Goal: Information Seeking & Learning: Learn about a topic

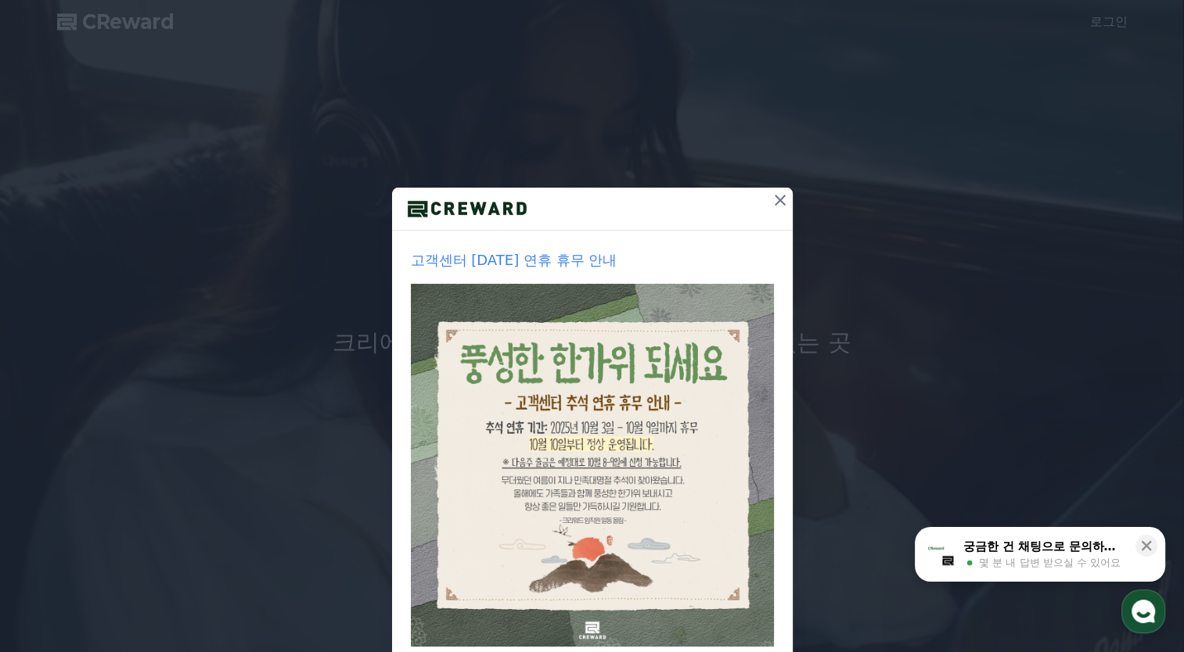
click at [779, 198] on icon at bounding box center [780, 200] width 19 height 19
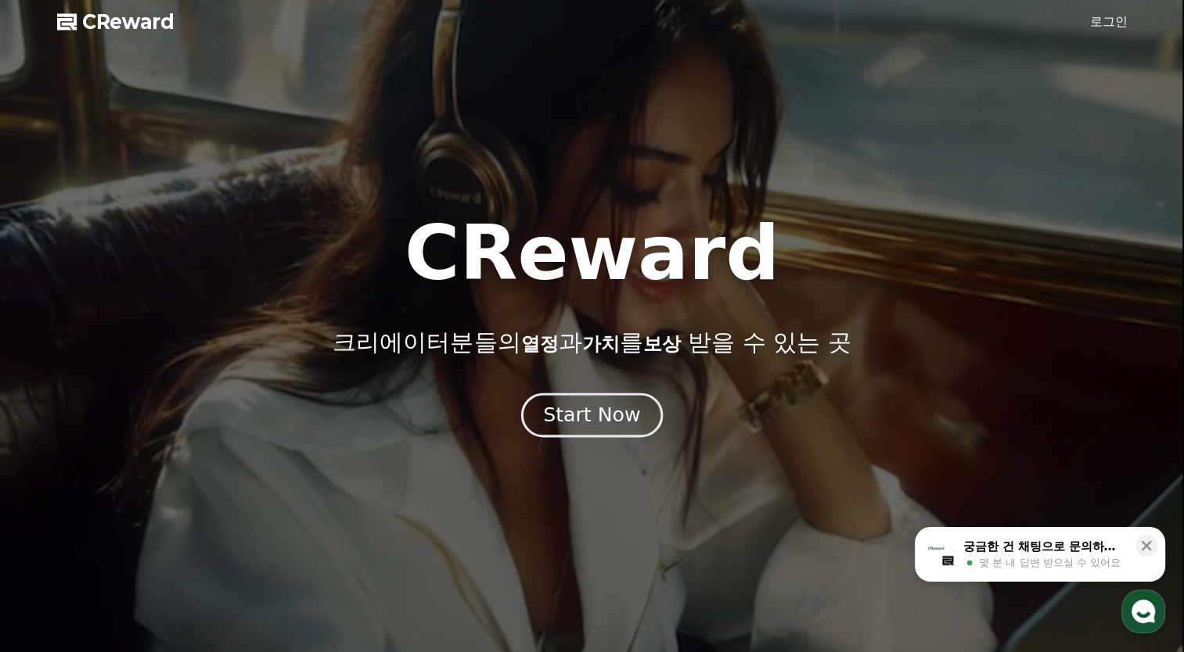
click at [598, 395] on button "Start Now" at bounding box center [592, 415] width 142 height 45
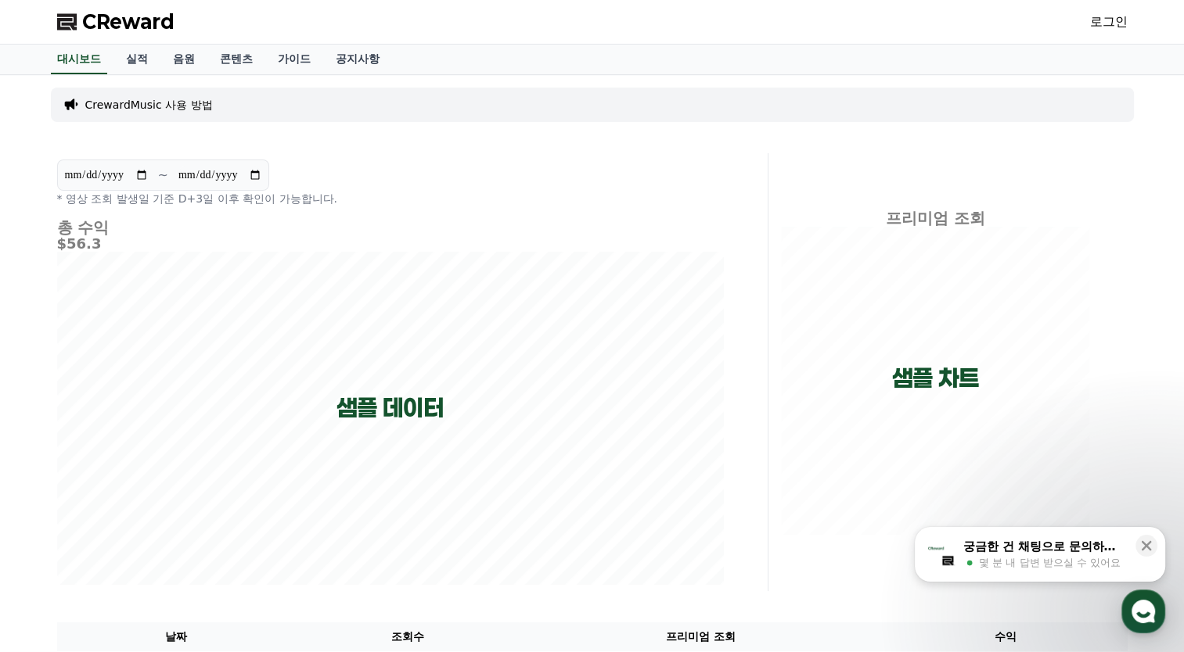
click at [1116, 23] on link "로그인" at bounding box center [1109, 22] width 38 height 19
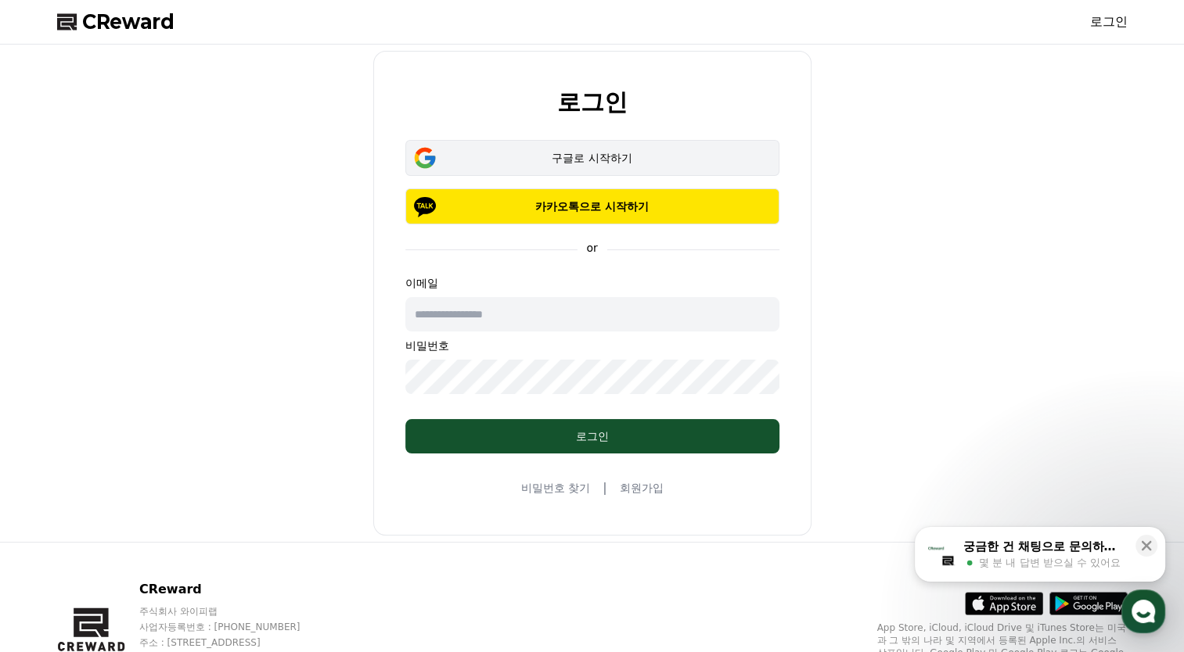
click at [675, 156] on div "구글로 시작하기" at bounding box center [592, 158] width 329 height 16
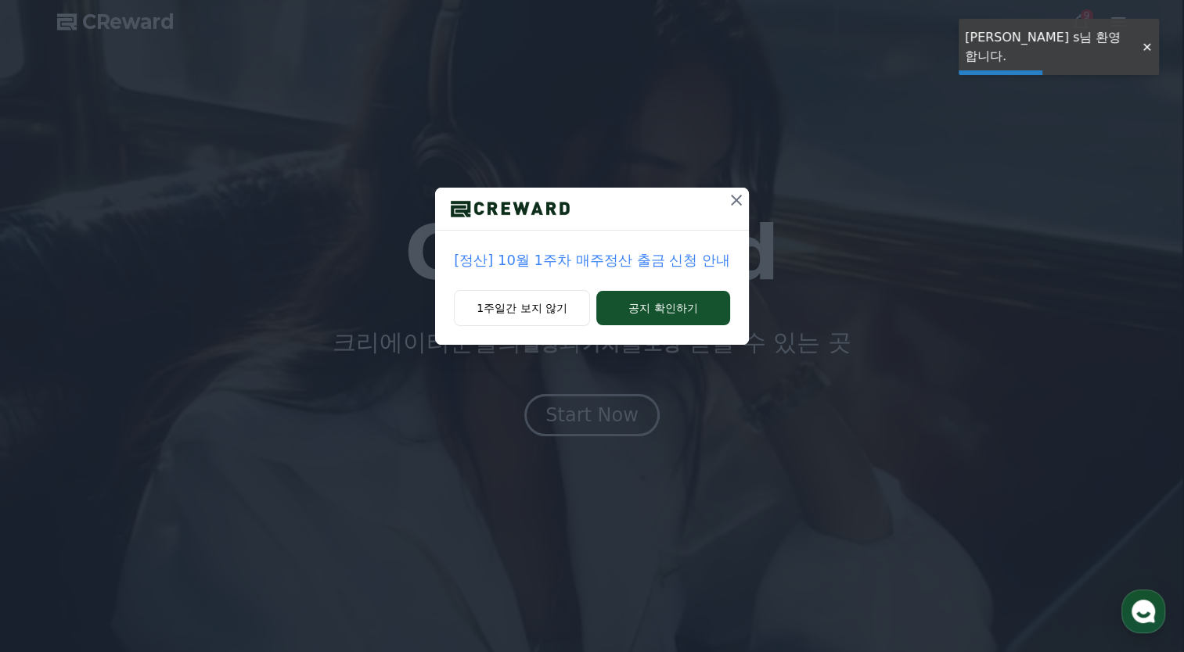
click at [742, 199] on icon at bounding box center [736, 200] width 19 height 19
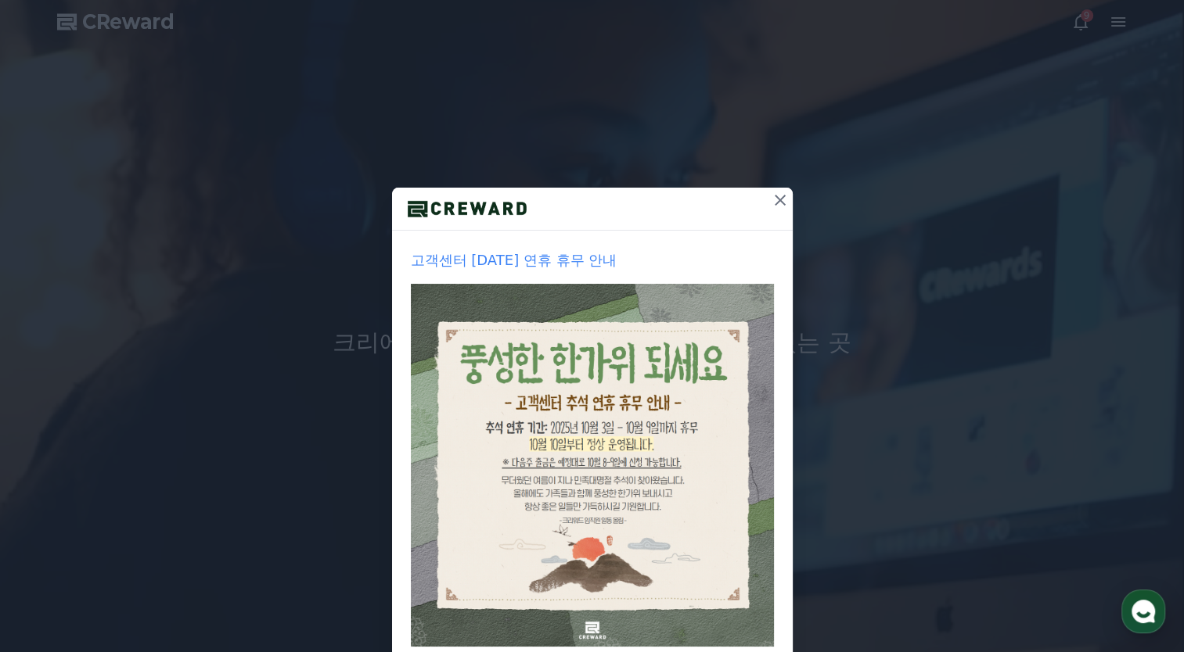
click at [767, 208] on button at bounding box center [779, 200] width 25 height 25
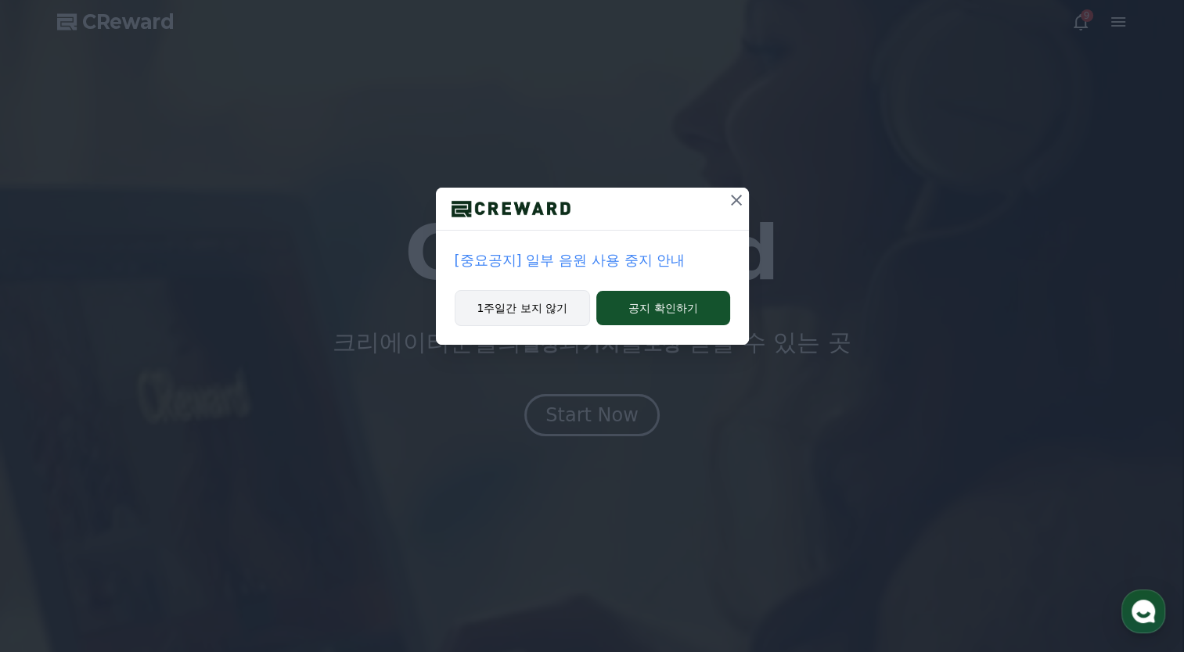
click at [523, 311] on button "1주일간 보지 않기" at bounding box center [523, 308] width 136 height 36
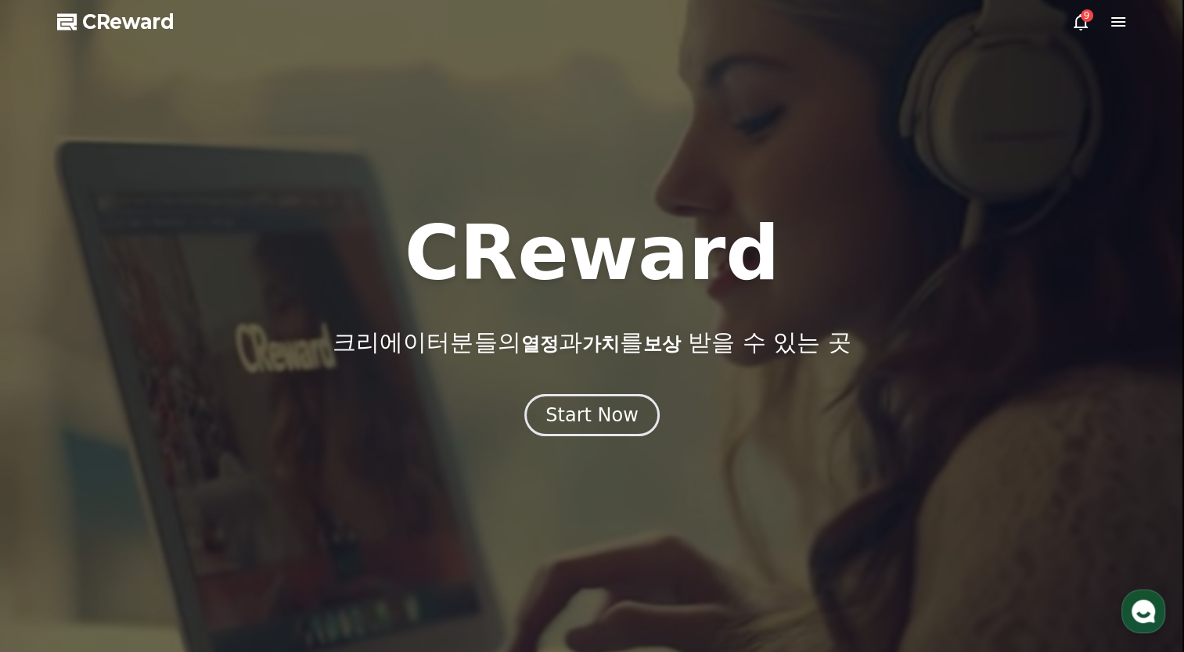
click at [586, 437] on div at bounding box center [592, 326] width 1184 height 652
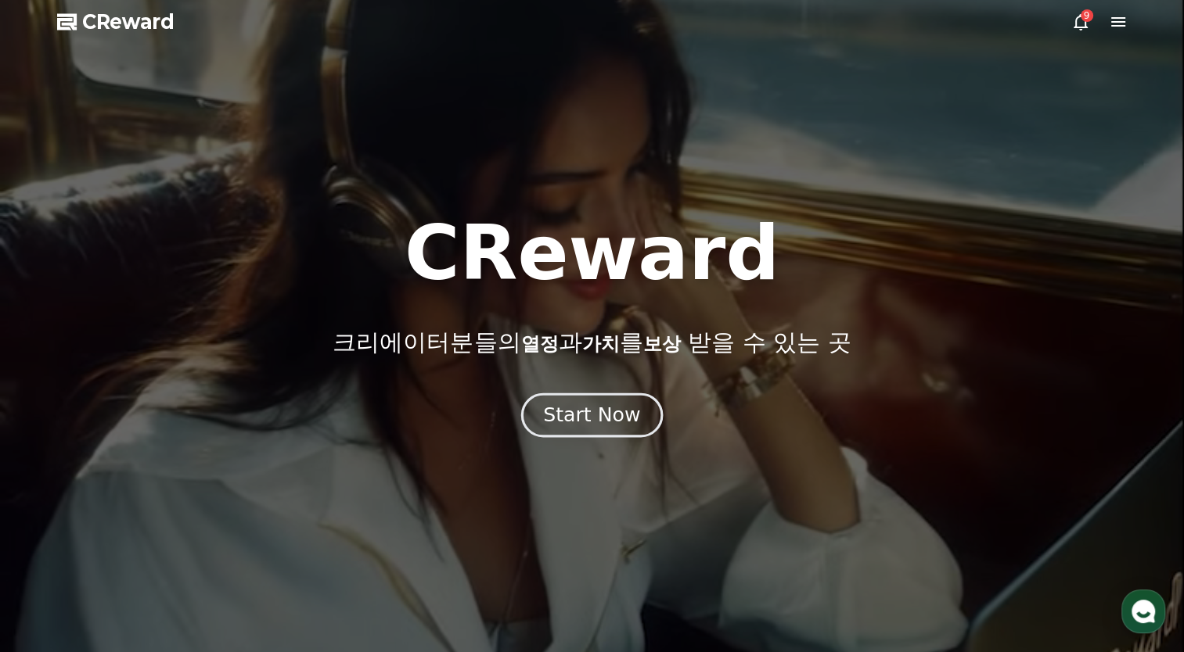
click at [594, 430] on button "Start Now" at bounding box center [592, 415] width 142 height 45
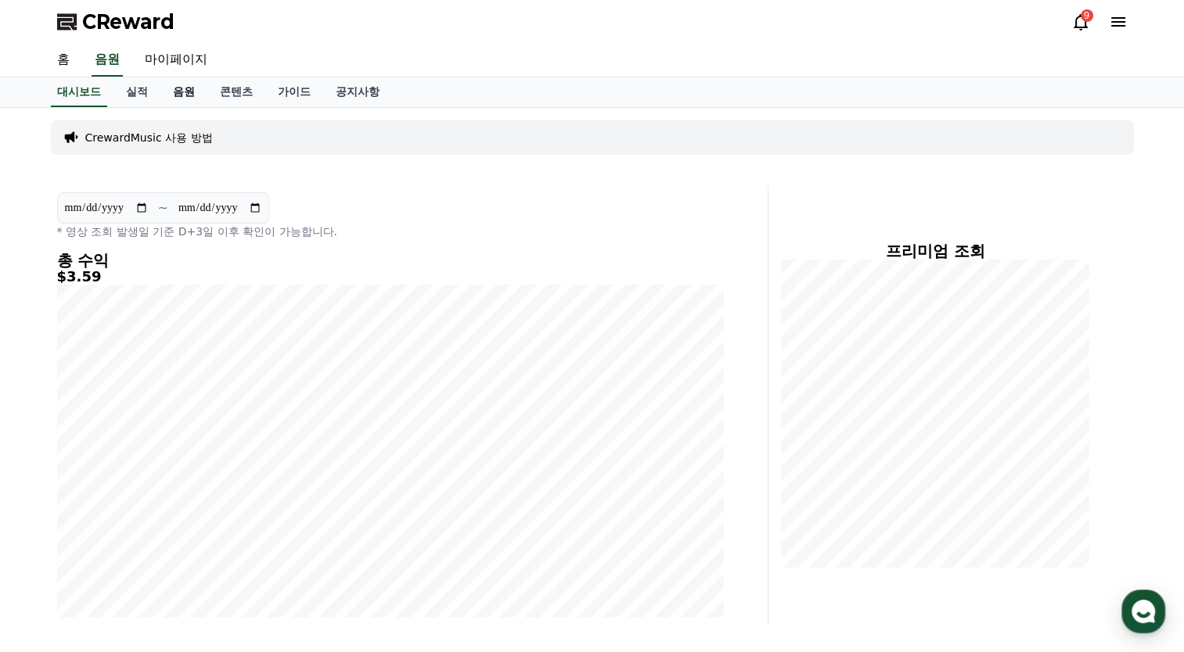
click at [180, 87] on link "음원" at bounding box center [183, 92] width 47 height 30
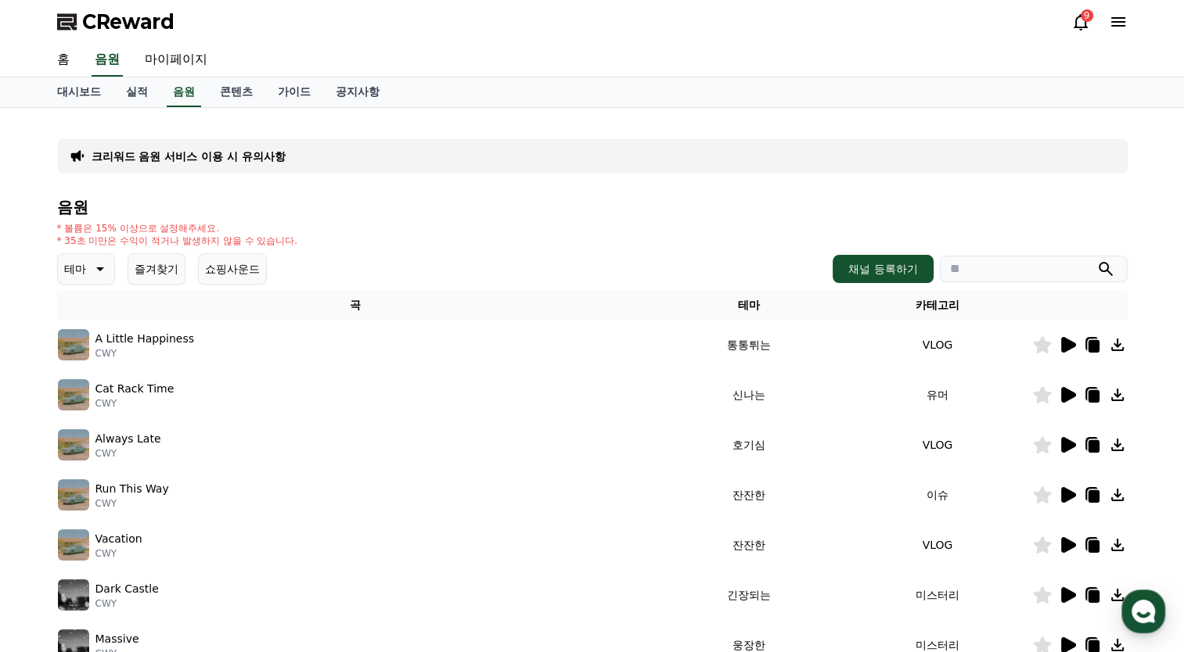
click at [1091, 13] on div "9" at bounding box center [1086, 15] width 13 height 13
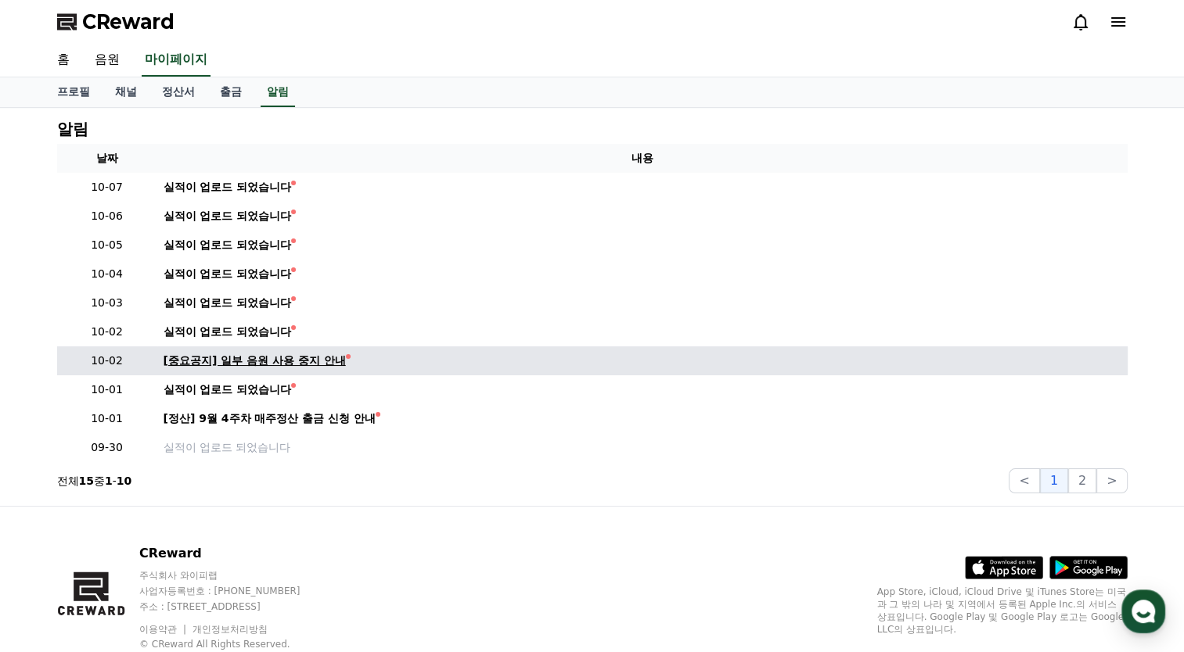
click at [269, 361] on div "[중요공지] 일부 음원 사용 중지 안내" at bounding box center [254, 361] width 182 height 16
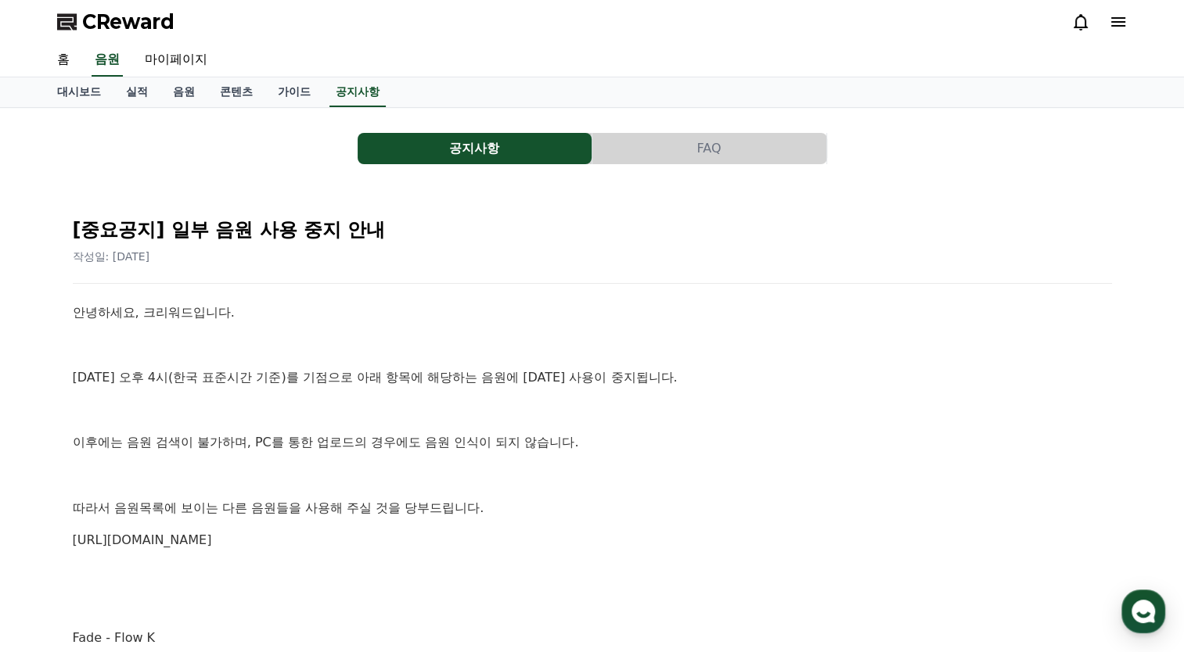
drag, startPoint x: 269, startPoint y: 361, endPoint x: 575, endPoint y: 555, distance: 362.2
drag, startPoint x: 575, startPoint y: 555, endPoint x: 582, endPoint y: 559, distance: 8.1
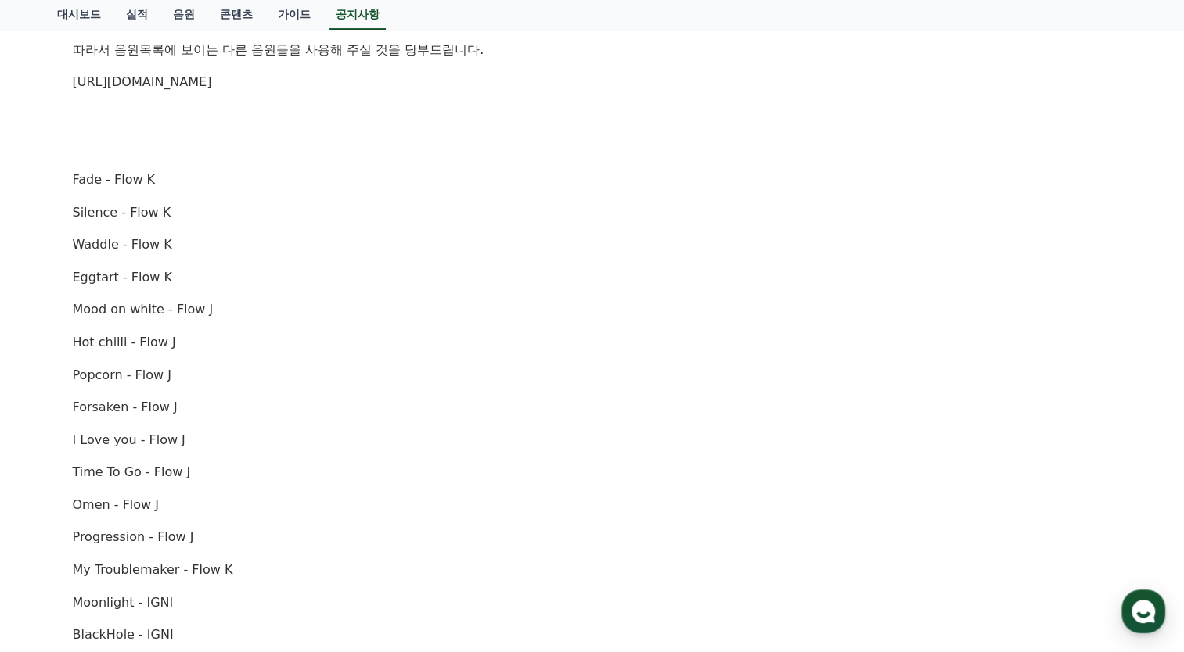
scroll to position [313, 0]
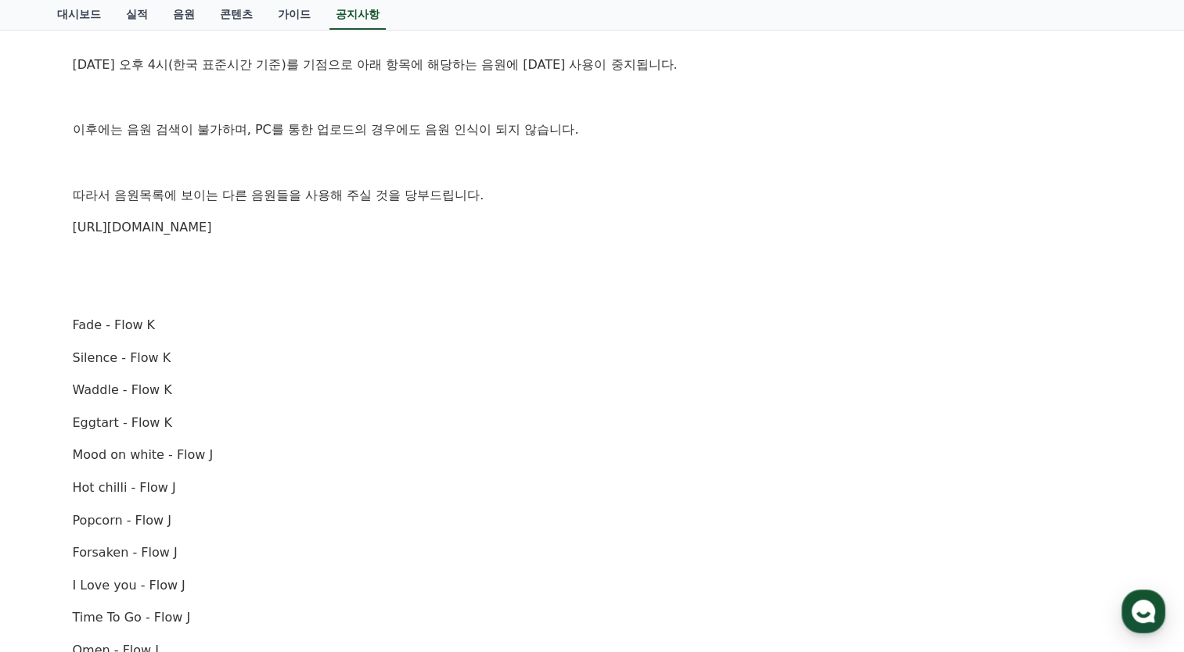
click at [212, 232] on link "https://creward.net/music/list/public" at bounding box center [142, 227] width 139 height 15
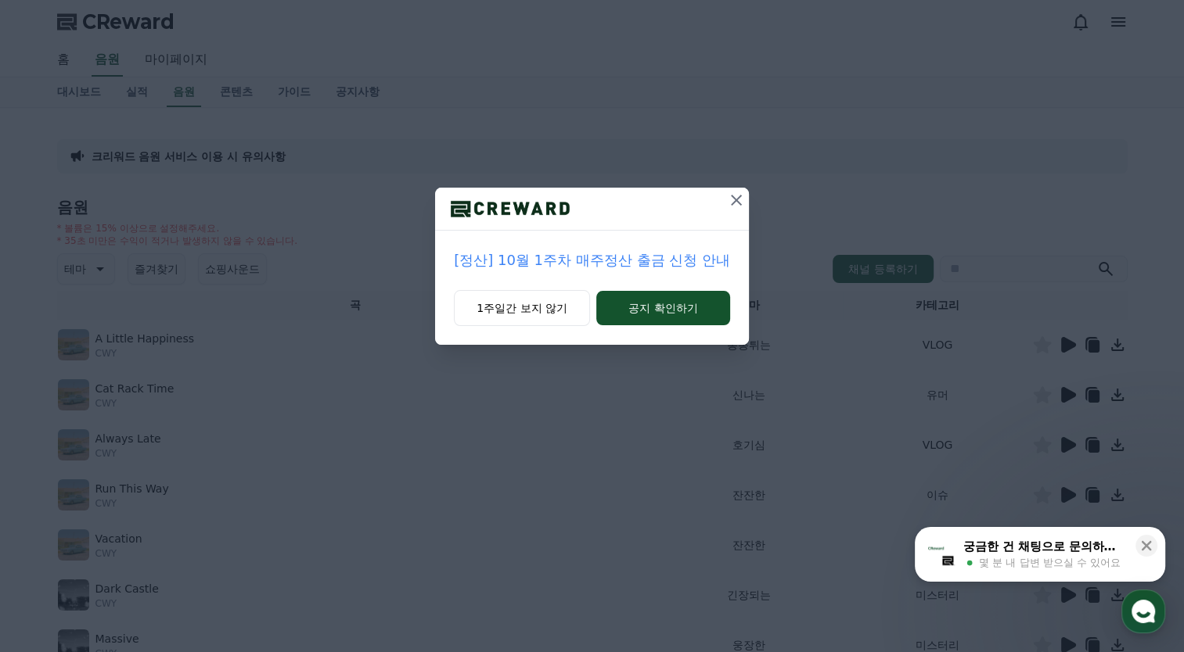
click at [744, 203] on icon at bounding box center [736, 200] width 19 height 19
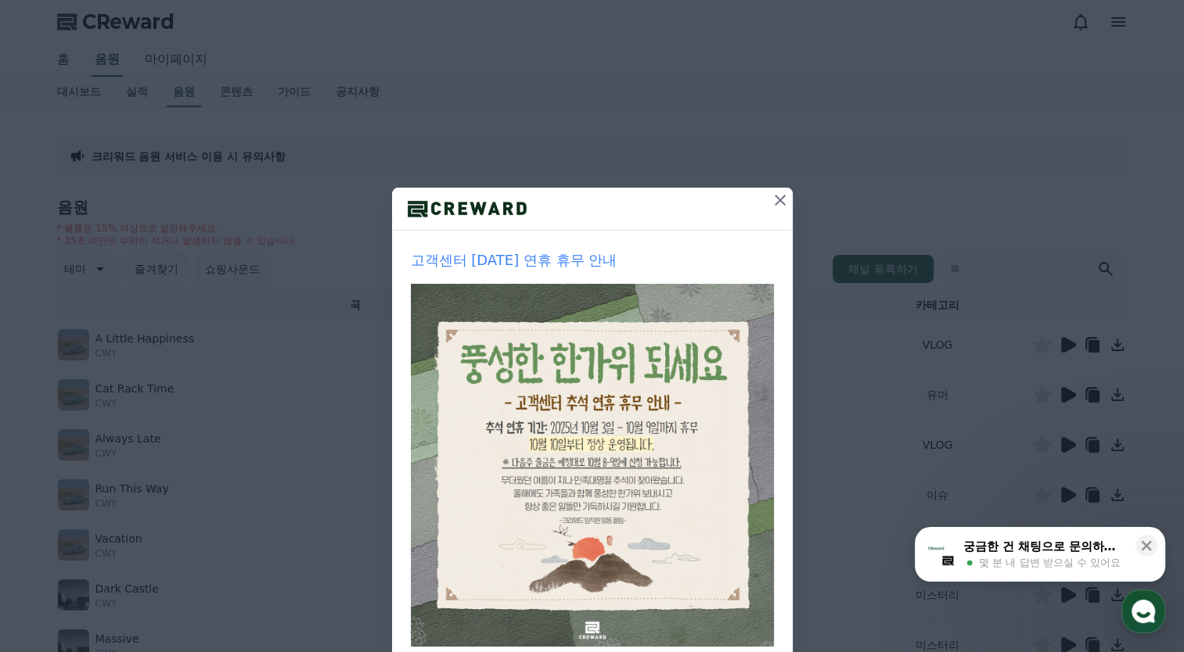
click at [771, 203] on icon at bounding box center [780, 200] width 19 height 19
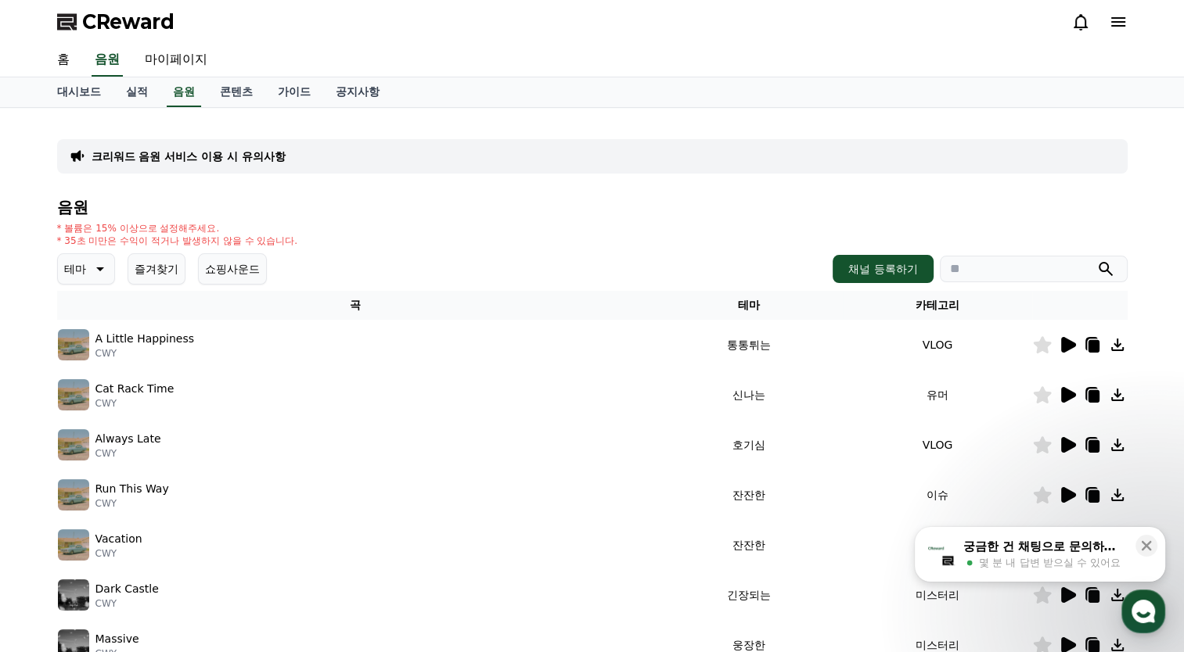
click at [101, 264] on icon at bounding box center [98, 269] width 19 height 19
click at [90, 359] on button "반전" at bounding box center [76, 360] width 34 height 34
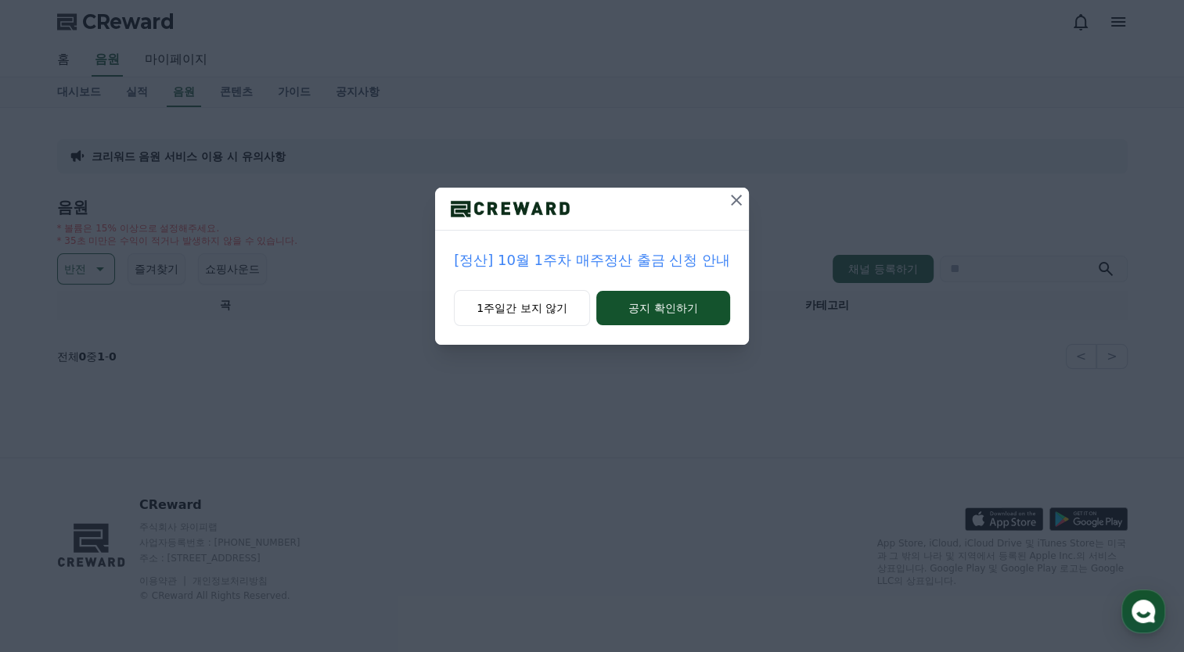
click at [738, 202] on icon at bounding box center [736, 200] width 11 height 11
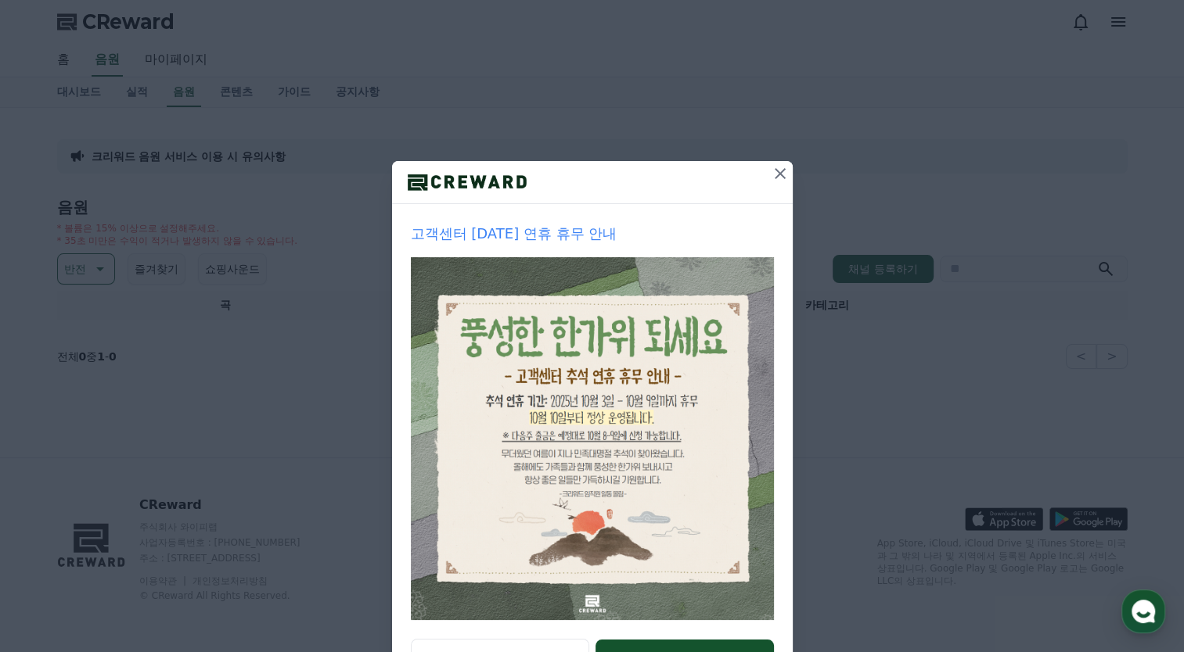
scroll to position [92, 0]
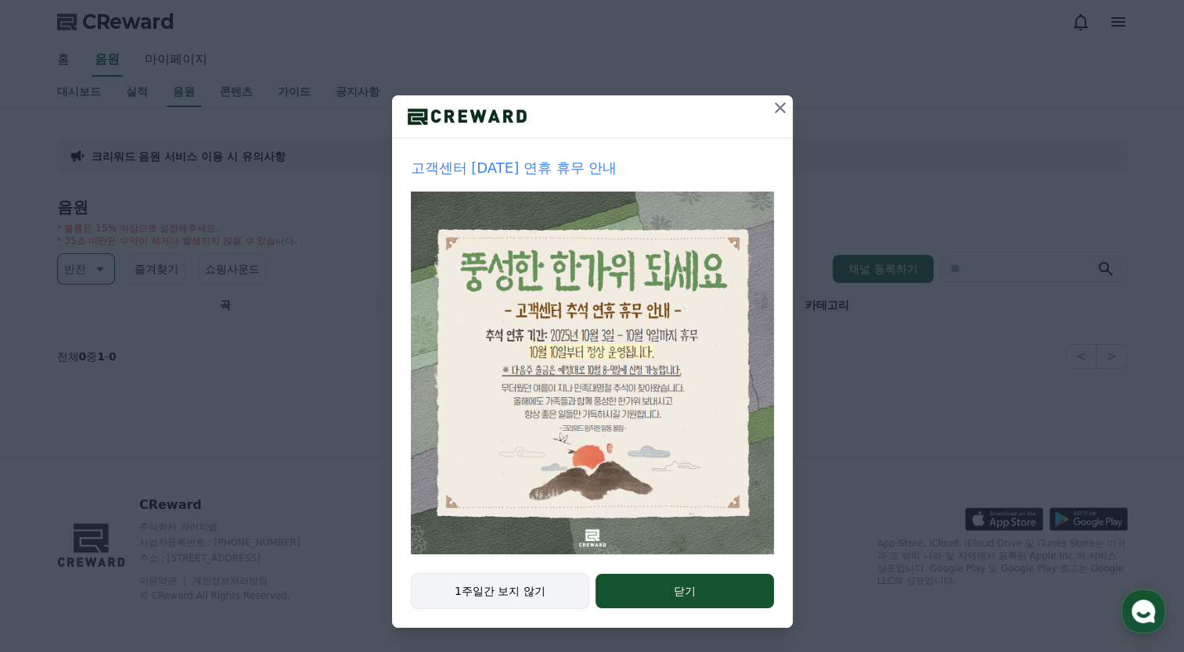
click at [516, 580] on button "1주일간 보지 않기" at bounding box center [500, 591] width 179 height 36
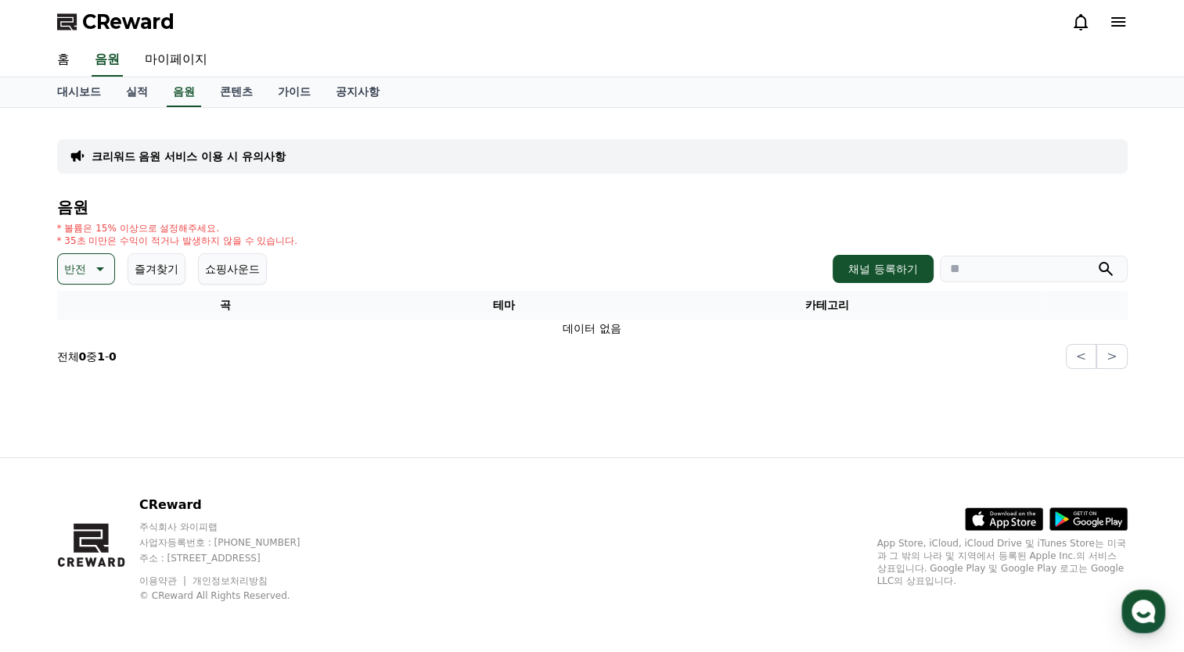
click at [85, 264] on button "반전" at bounding box center [86, 268] width 58 height 31
click at [91, 395] on button "웅장한" at bounding box center [81, 401] width 45 height 34
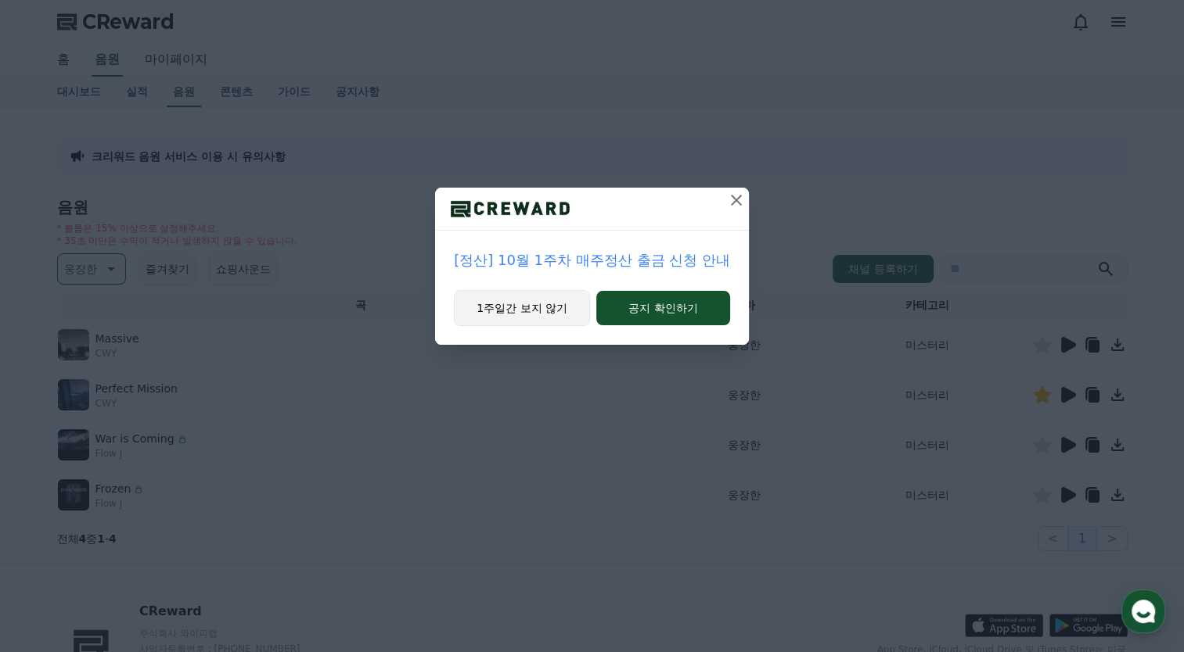
click at [539, 303] on button "1주일간 보지 않기" at bounding box center [522, 308] width 136 height 36
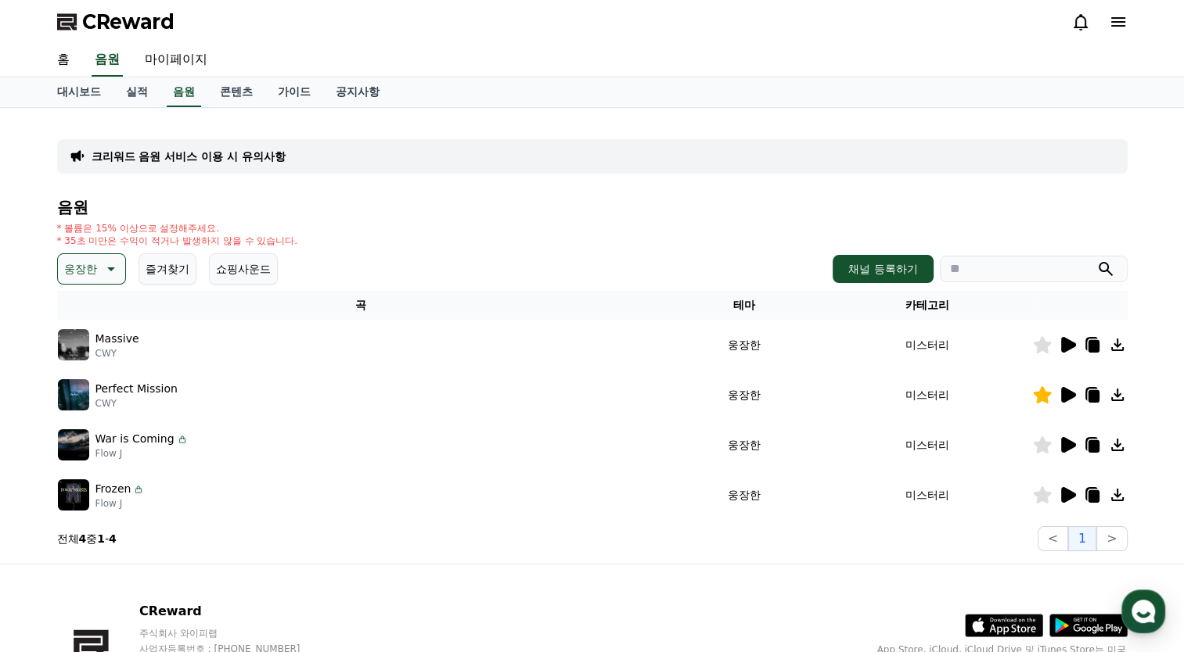
click at [1065, 343] on icon at bounding box center [1068, 345] width 15 height 16
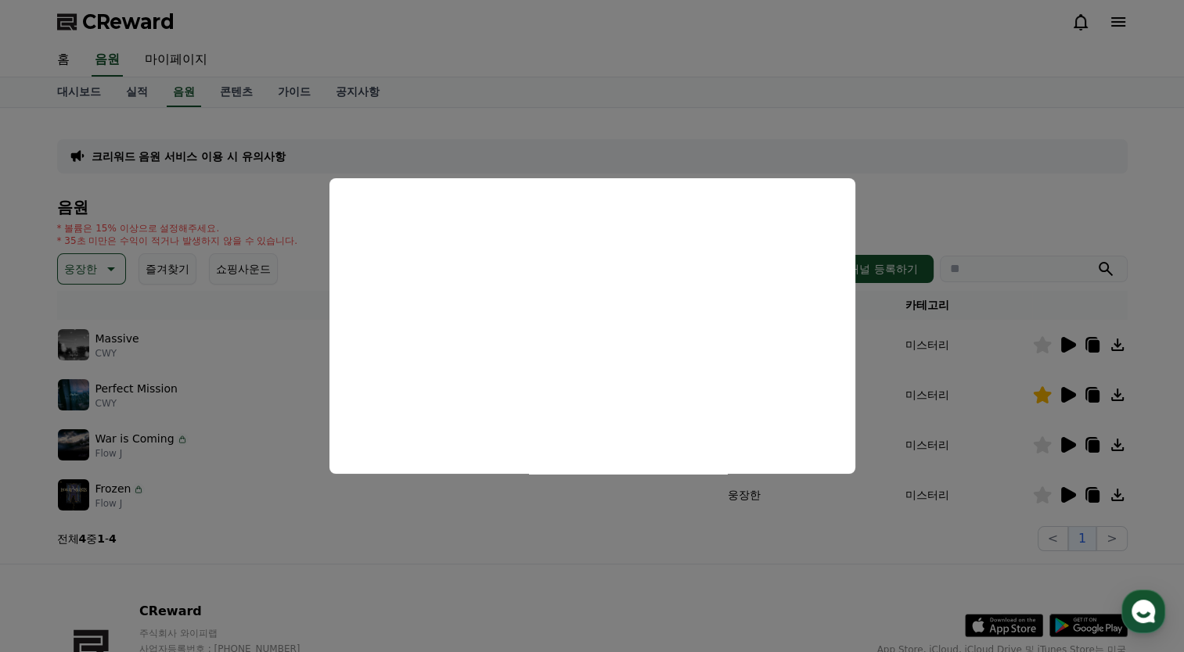
click at [147, 388] on button "close modal" at bounding box center [592, 326] width 1184 height 652
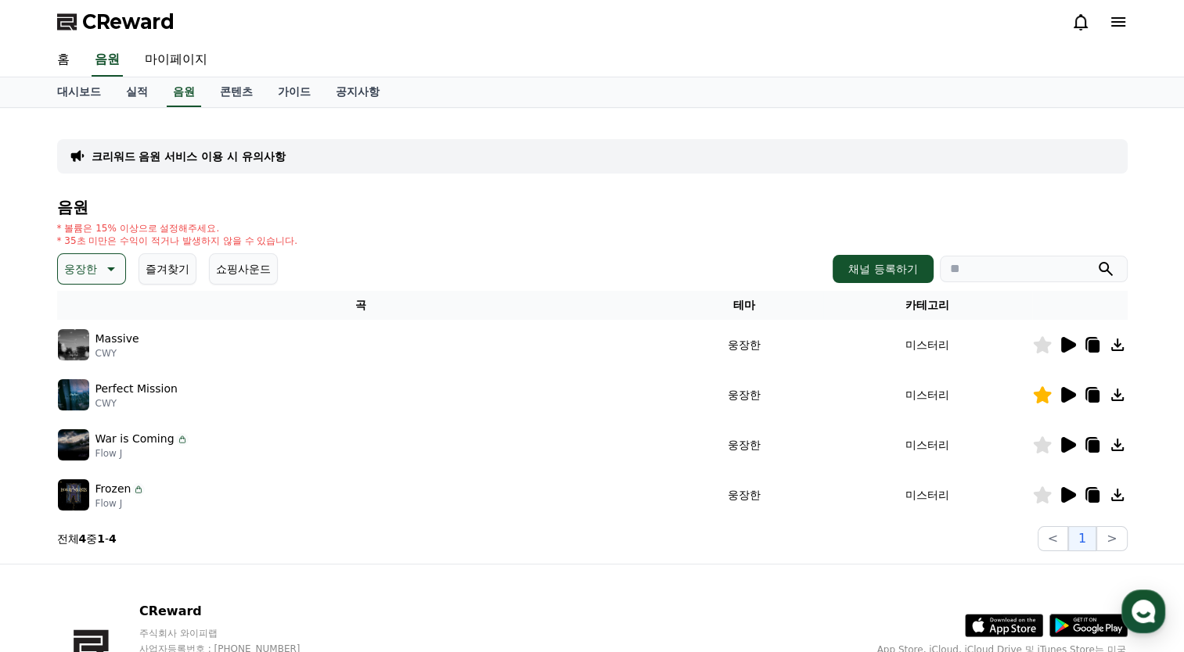
click at [1067, 386] on icon at bounding box center [1067, 395] width 19 height 19
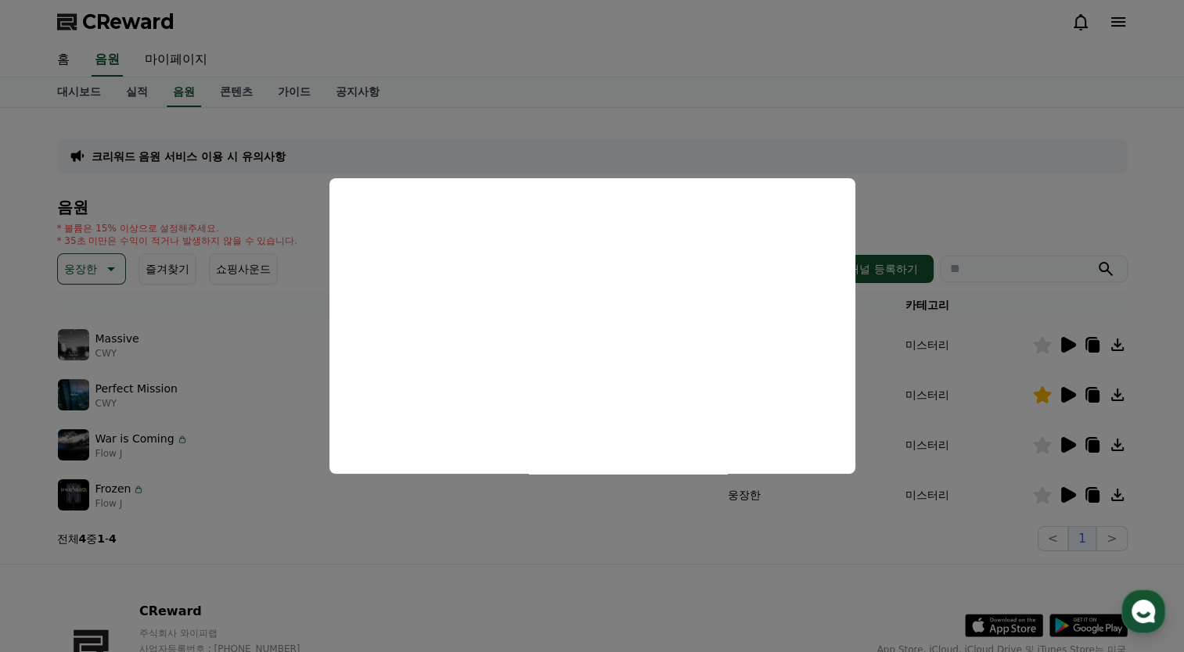
click at [1070, 441] on button "close modal" at bounding box center [592, 326] width 1184 height 652
click at [1065, 446] on icon at bounding box center [1068, 445] width 15 height 16
click at [1063, 493] on button "close modal" at bounding box center [592, 326] width 1184 height 652
click at [1063, 493] on icon at bounding box center [1068, 495] width 15 height 16
click at [189, 208] on button "close modal" at bounding box center [592, 326] width 1184 height 652
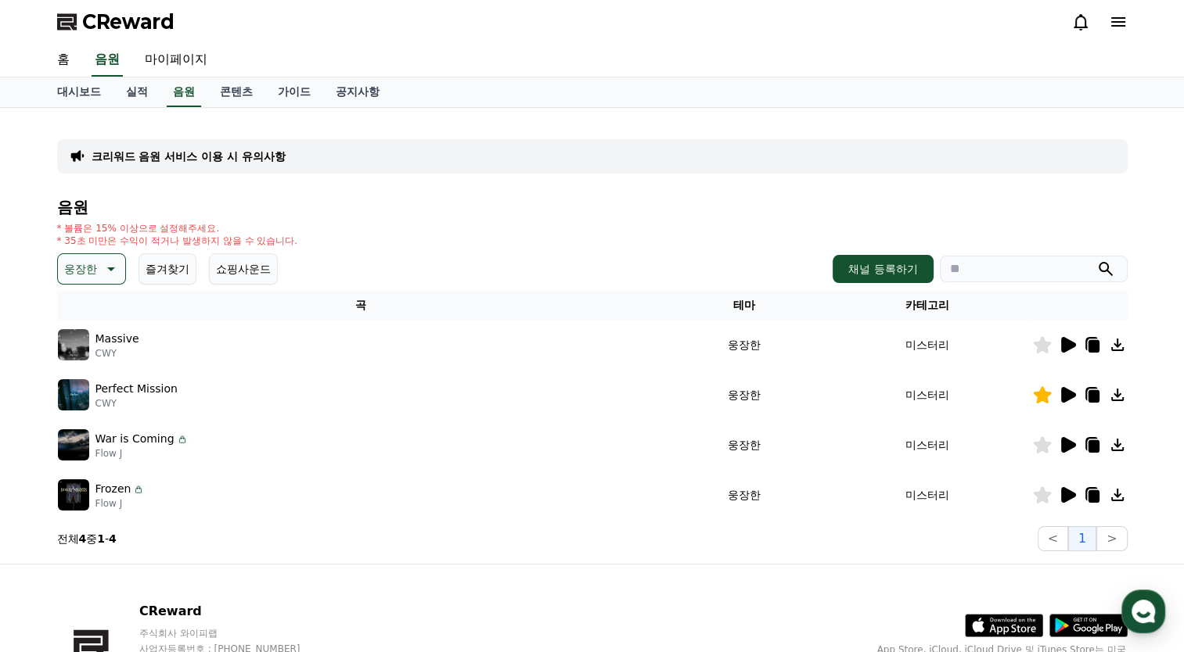
click at [92, 279] on button "웅장한" at bounding box center [91, 268] width 69 height 31
click at [79, 322] on button "신나는" at bounding box center [81, 320] width 45 height 34
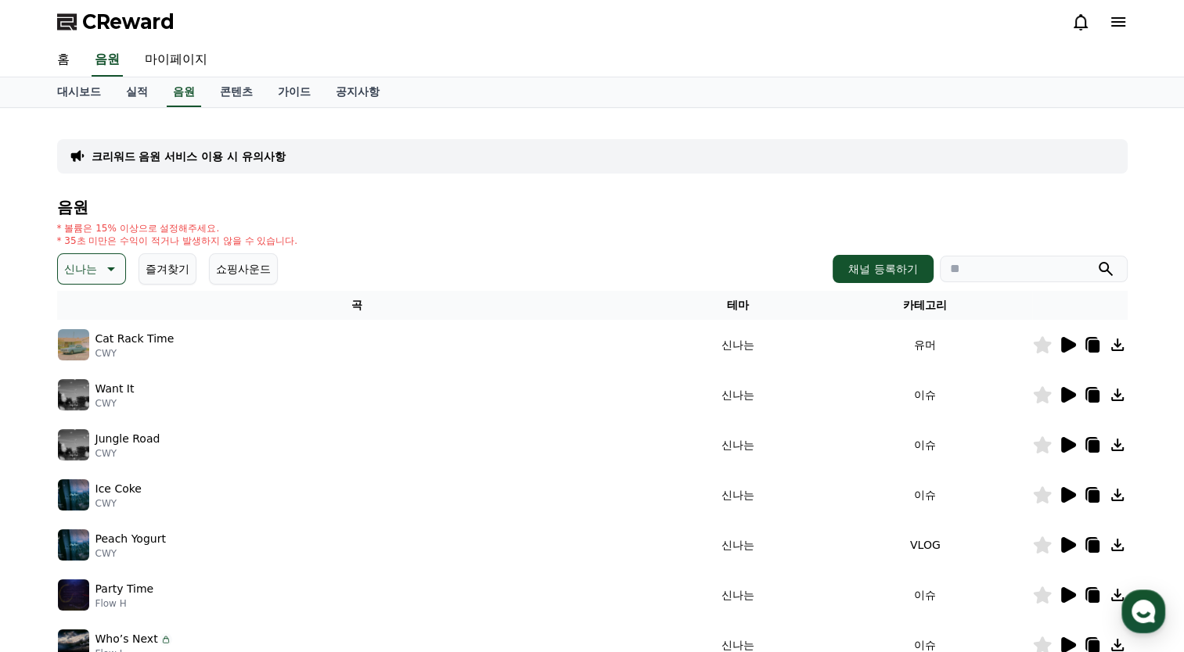
click at [1064, 343] on icon at bounding box center [1068, 345] width 15 height 16
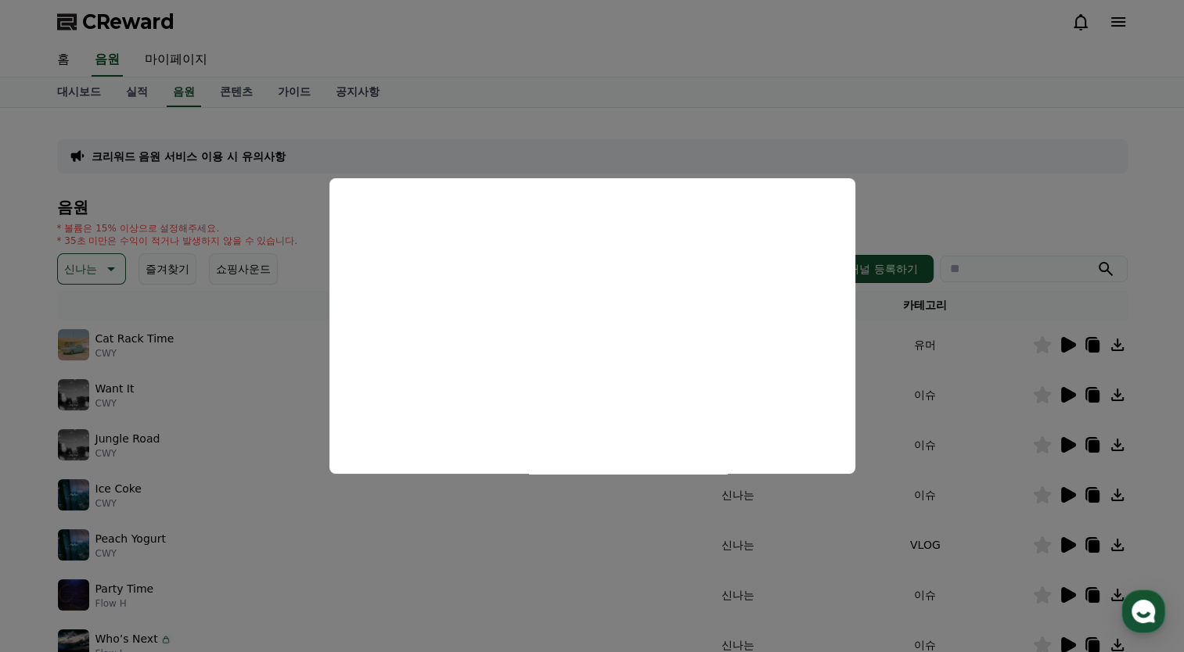
drag, startPoint x: 1119, startPoint y: 221, endPoint x: 1121, endPoint y: 310, distance: 89.2
click at [1119, 221] on button "close modal" at bounding box center [592, 326] width 1184 height 652
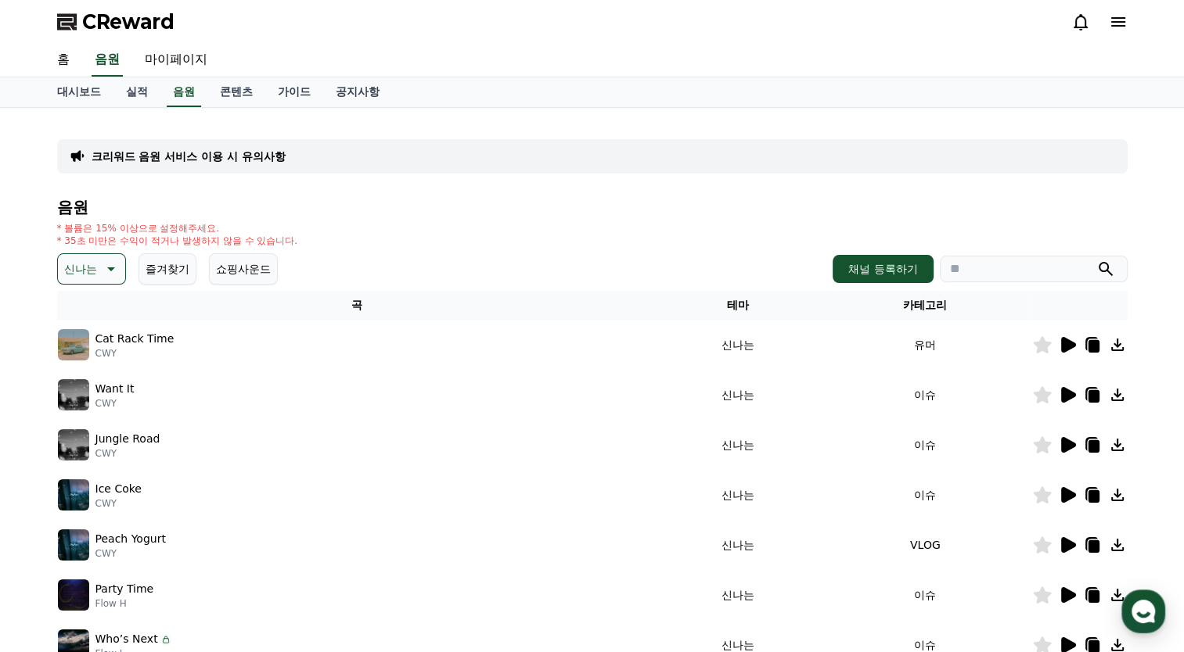
click at [1068, 395] on icon at bounding box center [1068, 395] width 15 height 16
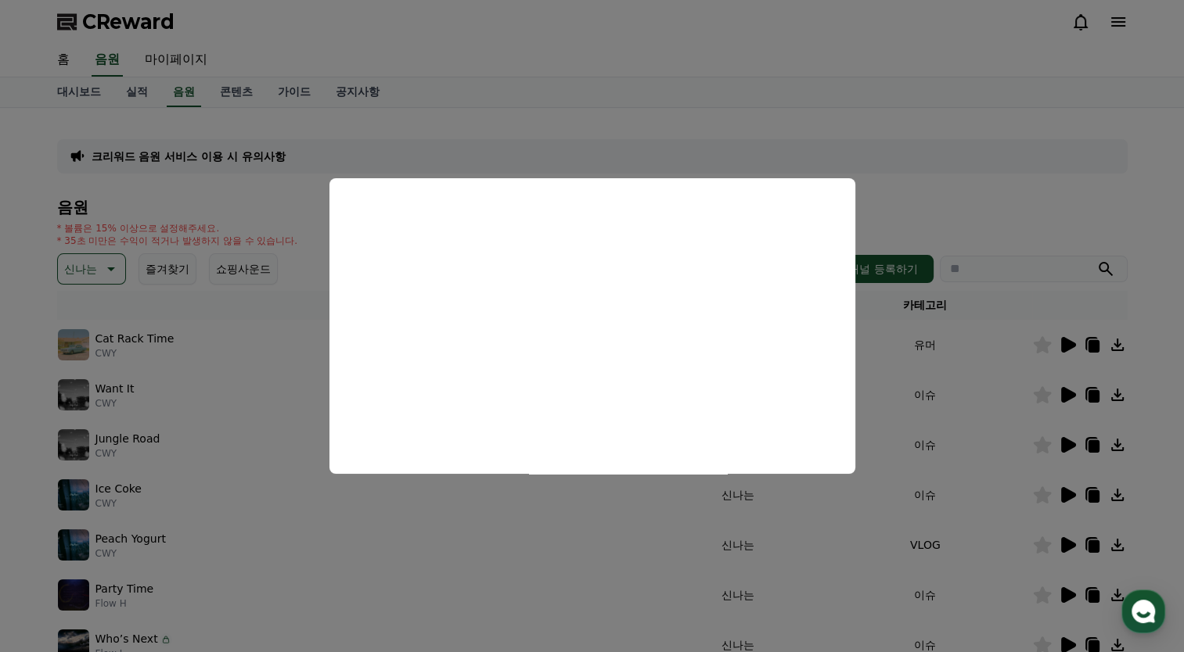
click at [1096, 211] on button "close modal" at bounding box center [592, 326] width 1184 height 652
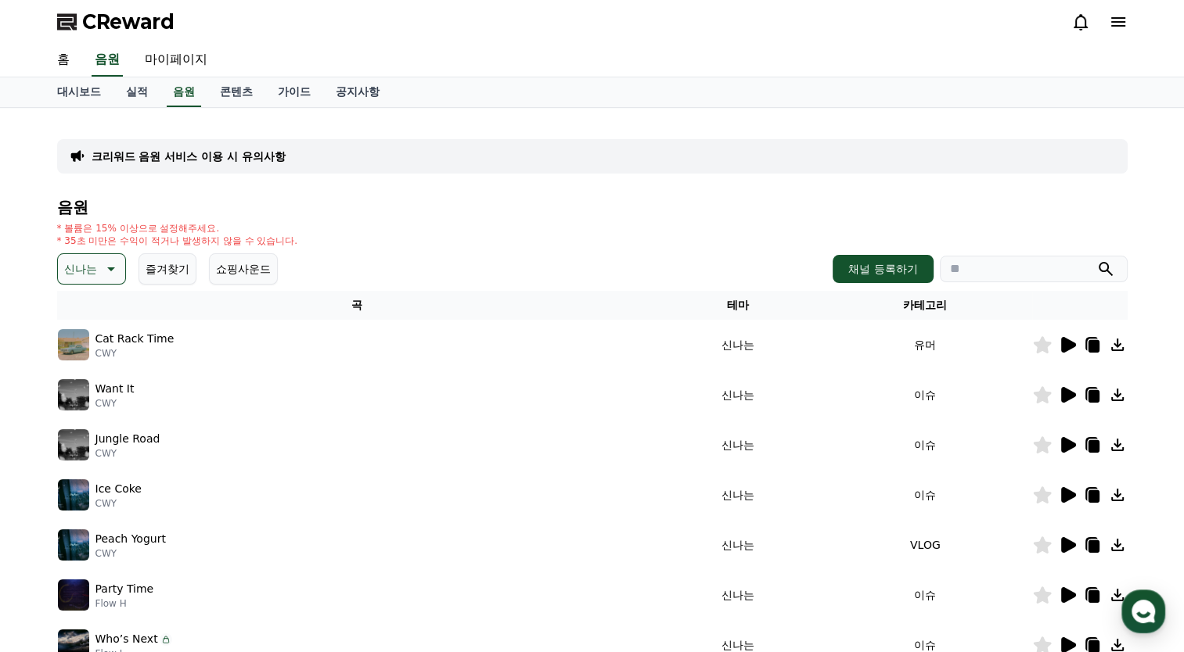
click at [1073, 447] on icon at bounding box center [1067, 445] width 19 height 19
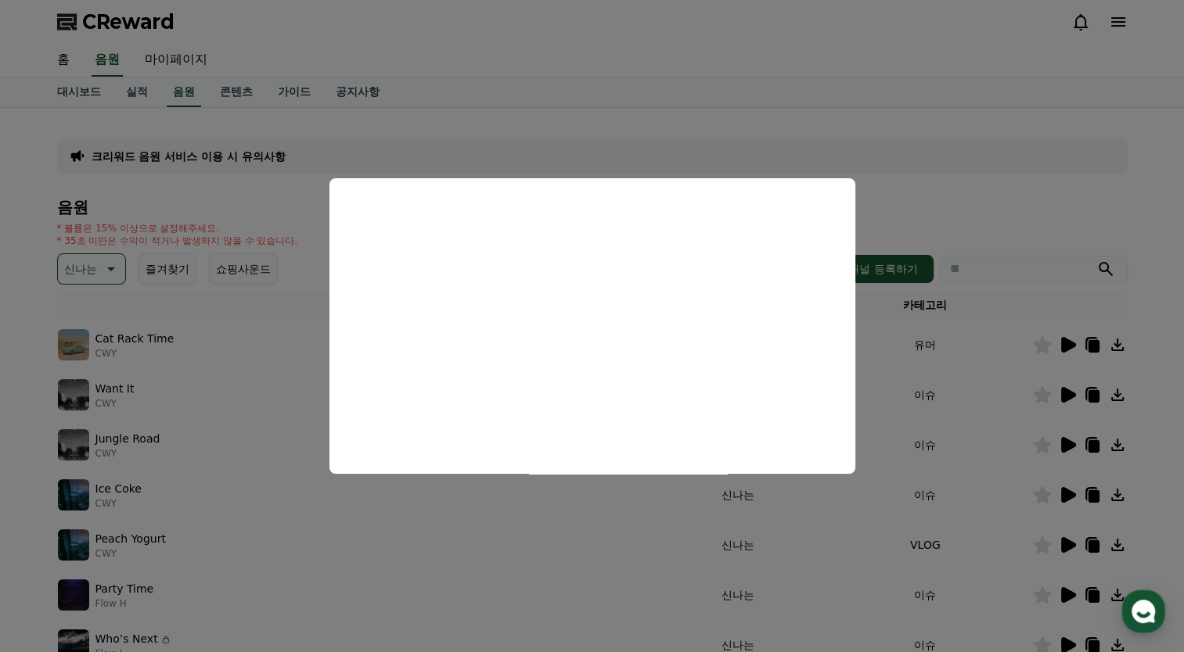
click at [1058, 446] on button "close modal" at bounding box center [592, 326] width 1184 height 652
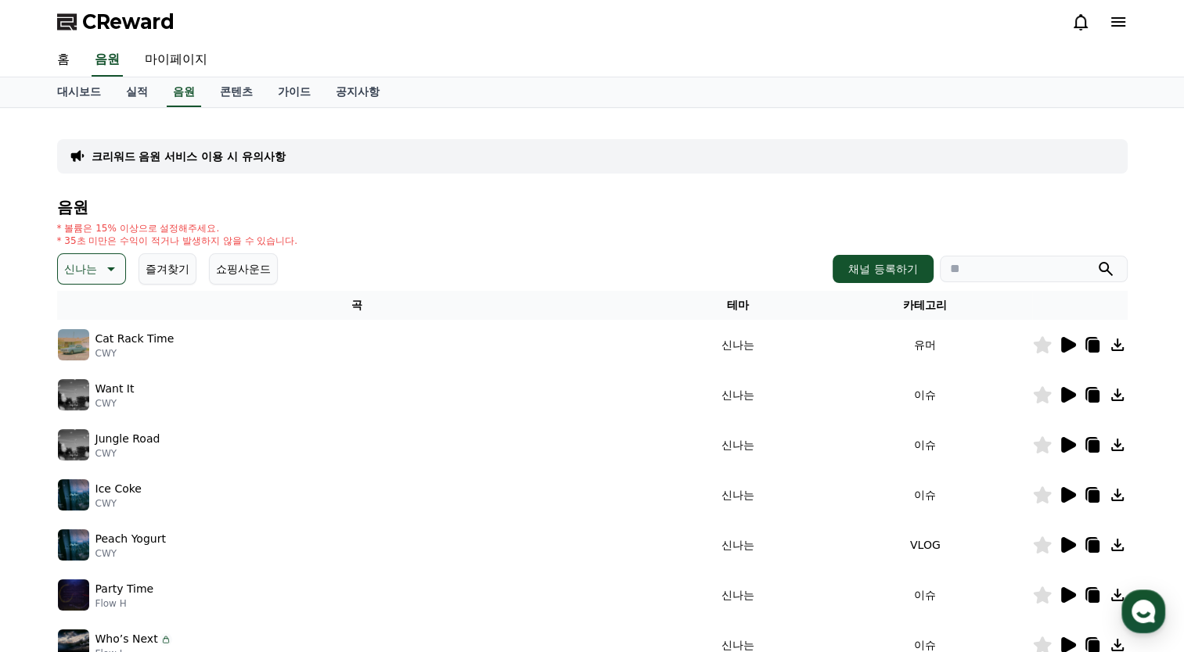
click at [1062, 447] on icon at bounding box center [1068, 445] width 15 height 16
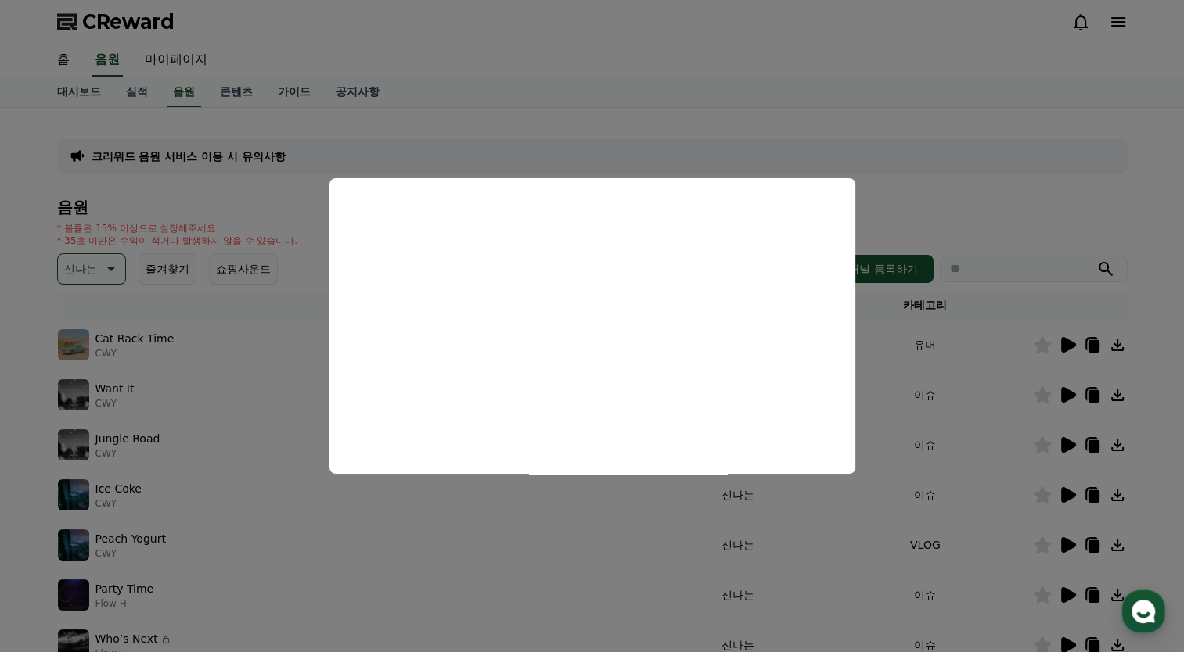
click at [1064, 487] on button "close modal" at bounding box center [592, 326] width 1184 height 652
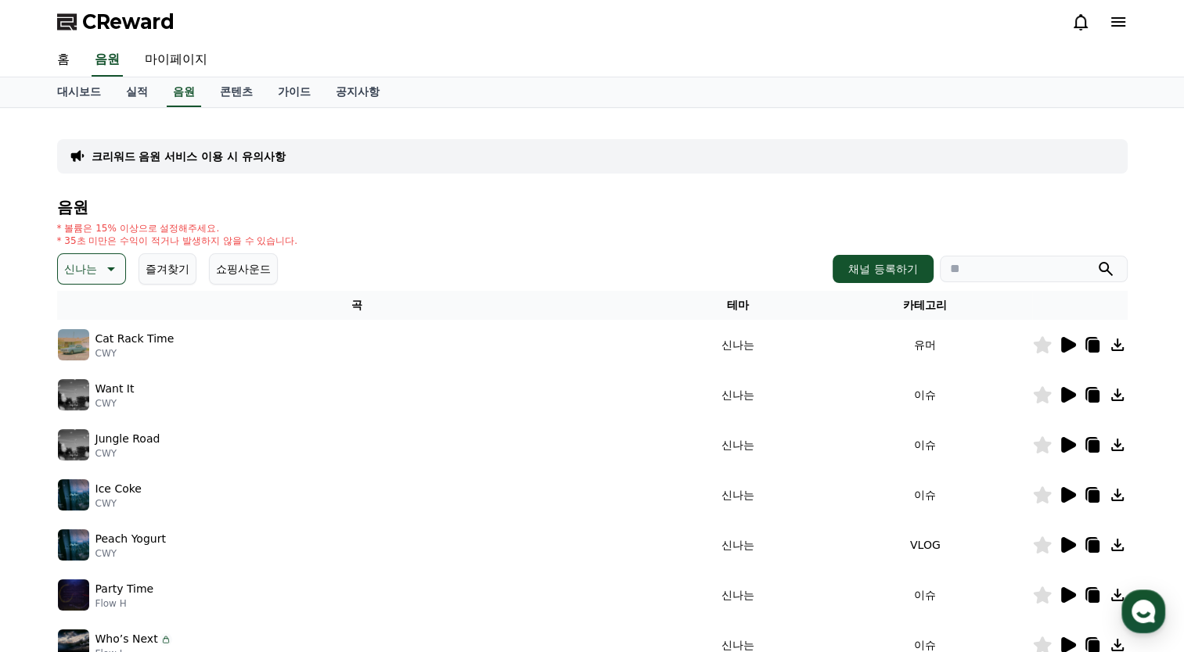
click at [1068, 493] on icon at bounding box center [1068, 495] width 15 height 16
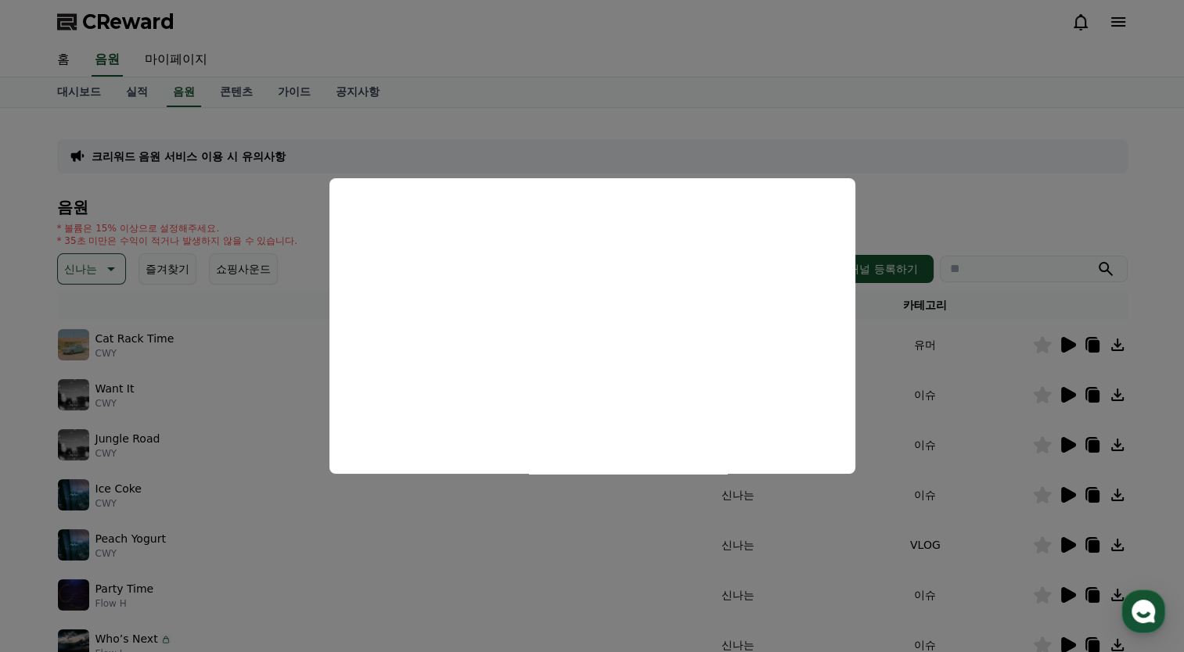
click at [1069, 549] on button "close modal" at bounding box center [592, 326] width 1184 height 652
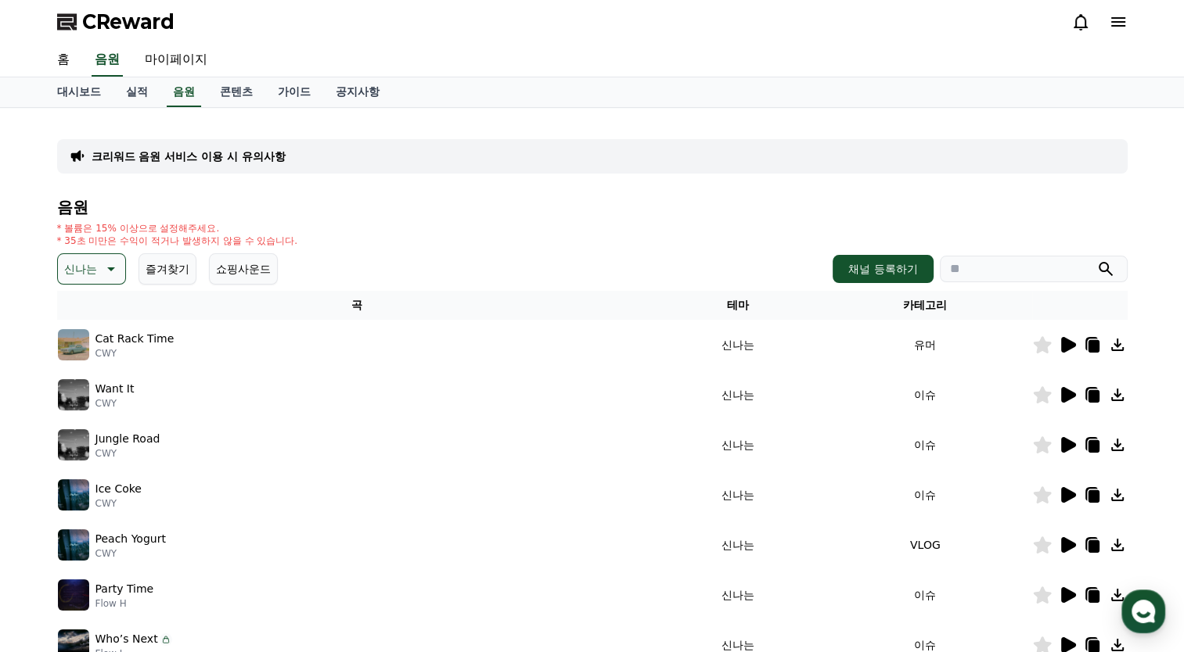
click at [1067, 595] on icon at bounding box center [1068, 595] width 15 height 16
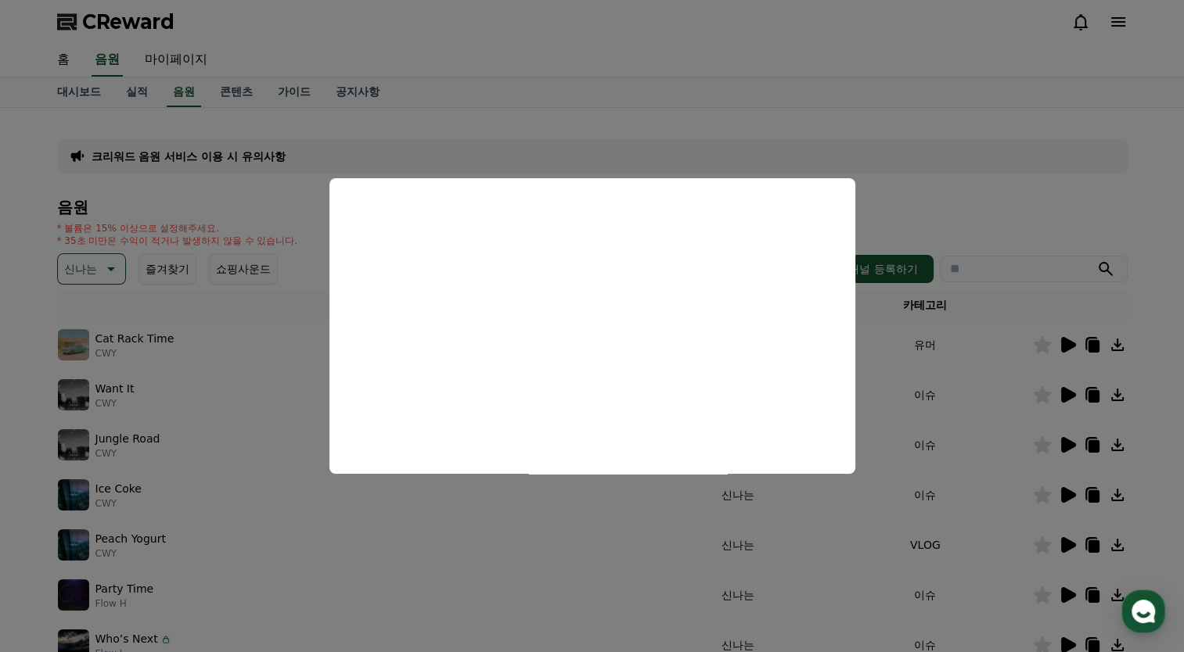
click at [956, 588] on button "close modal" at bounding box center [592, 326] width 1184 height 652
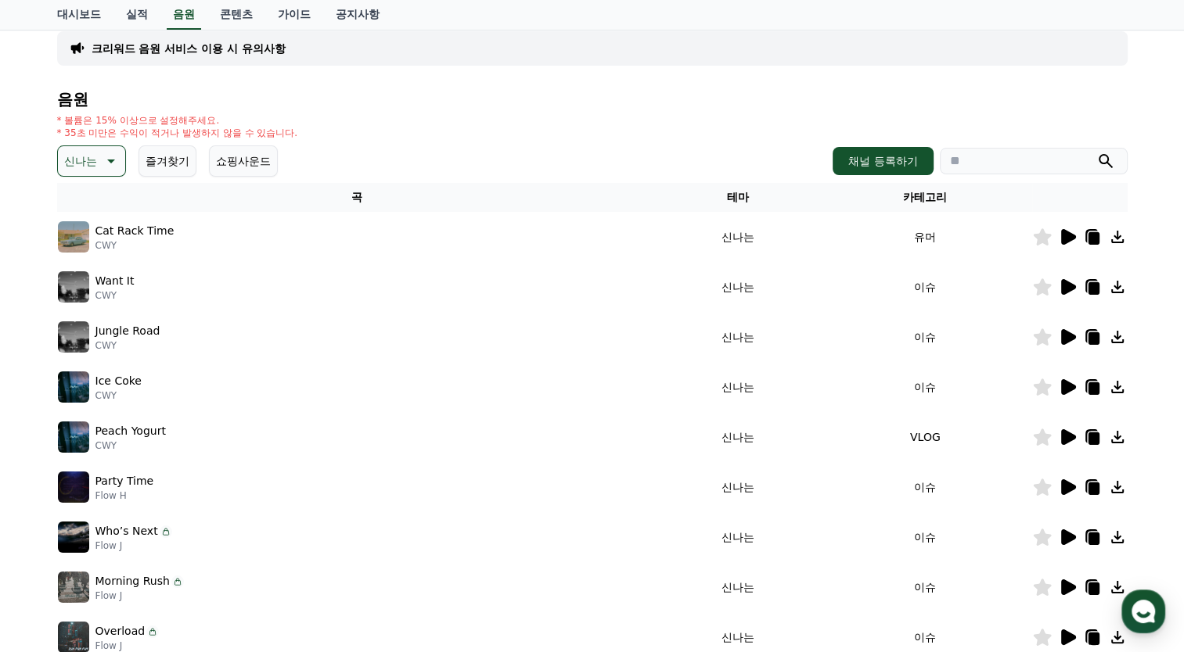
scroll to position [156, 0]
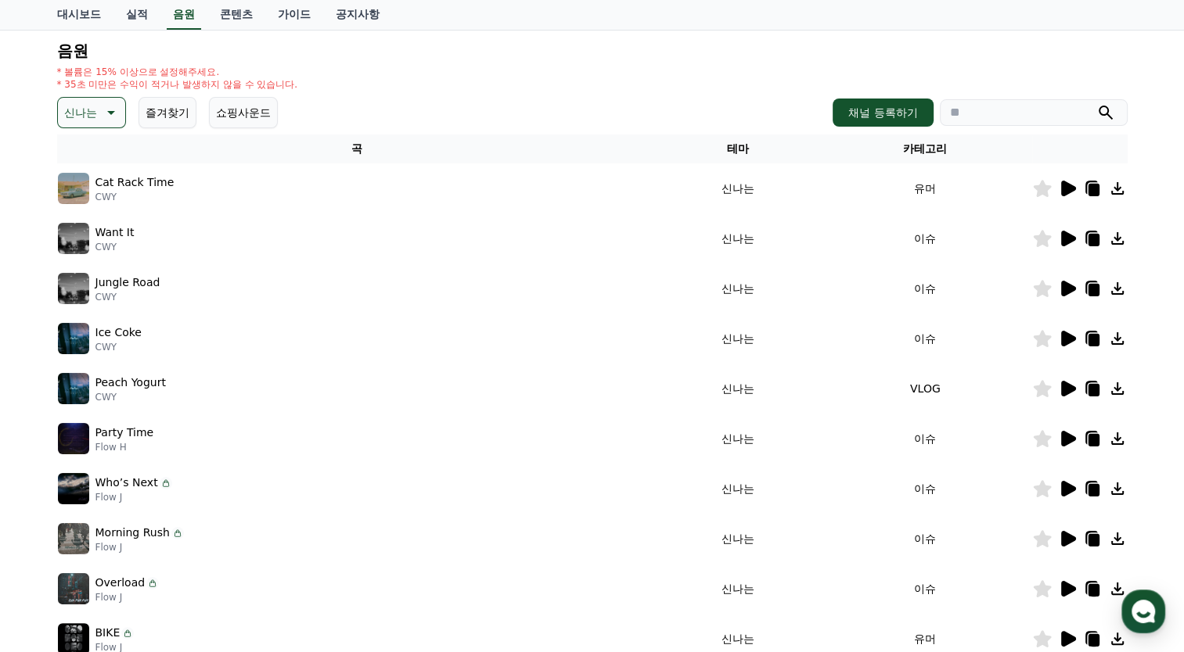
click at [1069, 545] on icon at bounding box center [1067, 539] width 19 height 19
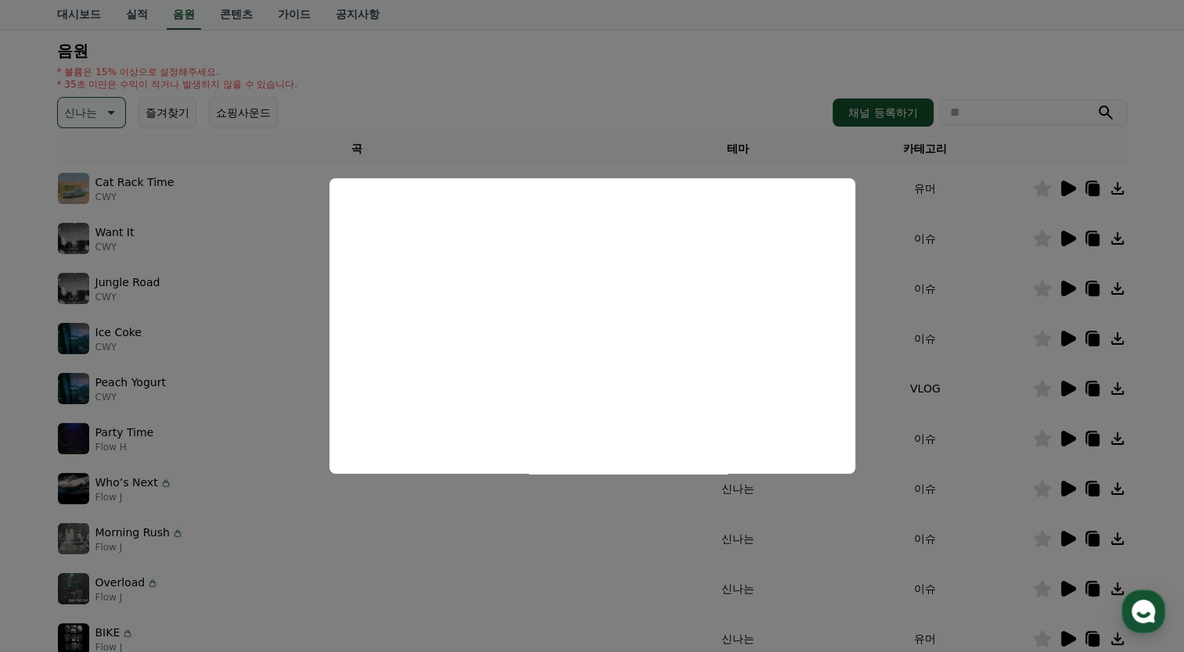
click at [1051, 490] on button "close modal" at bounding box center [592, 326] width 1184 height 652
click at [1063, 483] on icon at bounding box center [1068, 489] width 15 height 16
click at [1070, 253] on button "close modal" at bounding box center [592, 326] width 1184 height 652
click at [1065, 233] on icon at bounding box center [1068, 239] width 15 height 16
click at [1059, 626] on button "close modal" at bounding box center [592, 326] width 1184 height 652
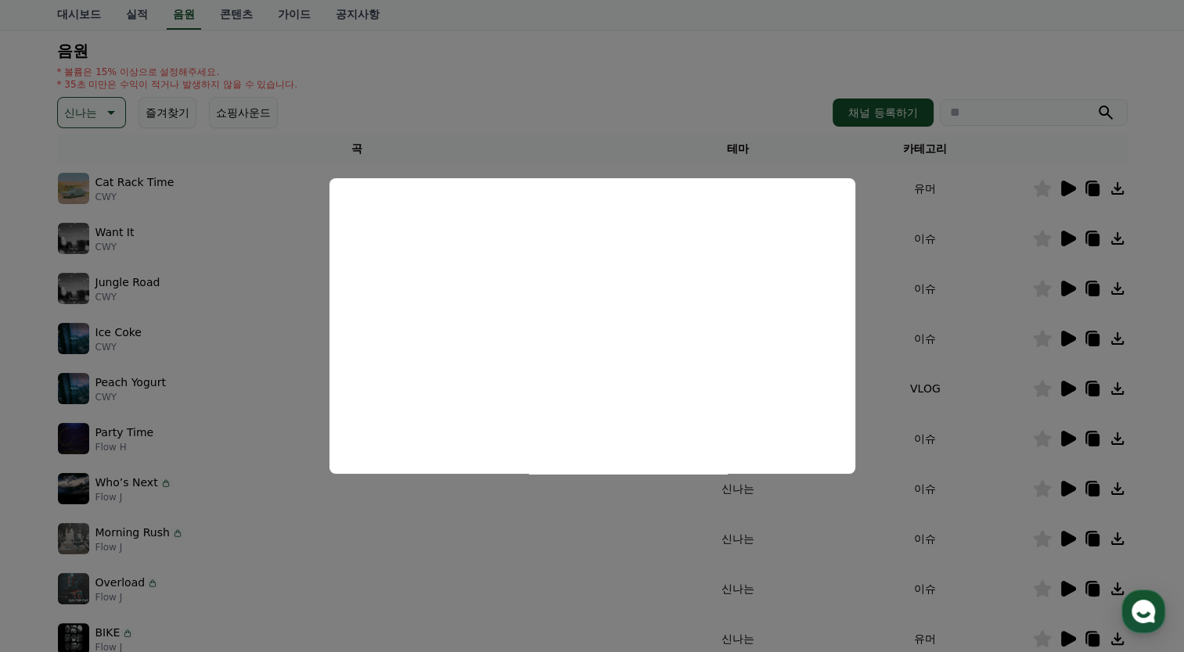
click at [1067, 641] on icon at bounding box center [1068, 639] width 15 height 16
click at [876, 580] on button "close modal" at bounding box center [592, 326] width 1184 height 652
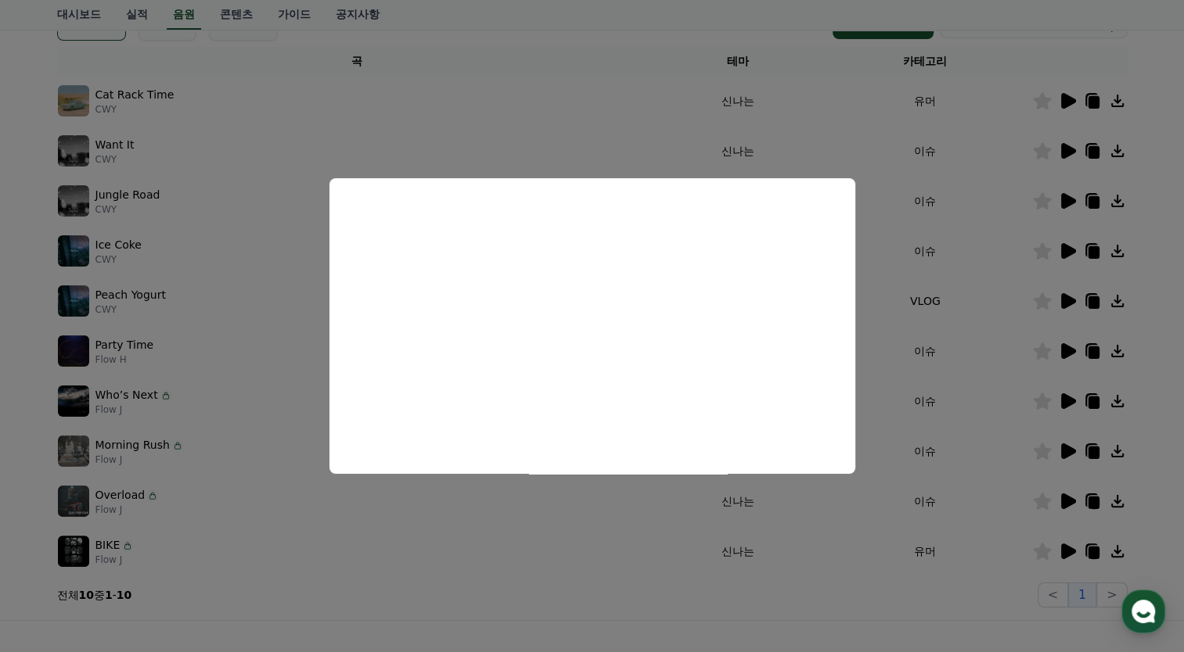
scroll to position [313, 0]
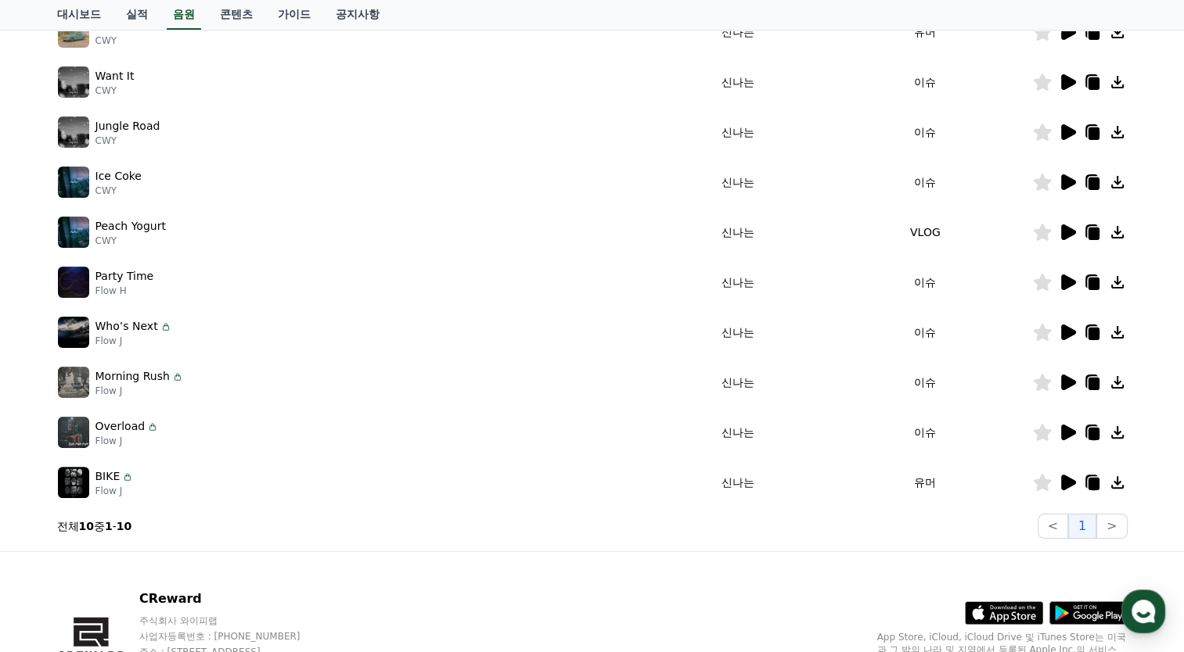
click at [1064, 432] on icon at bounding box center [1068, 433] width 15 height 16
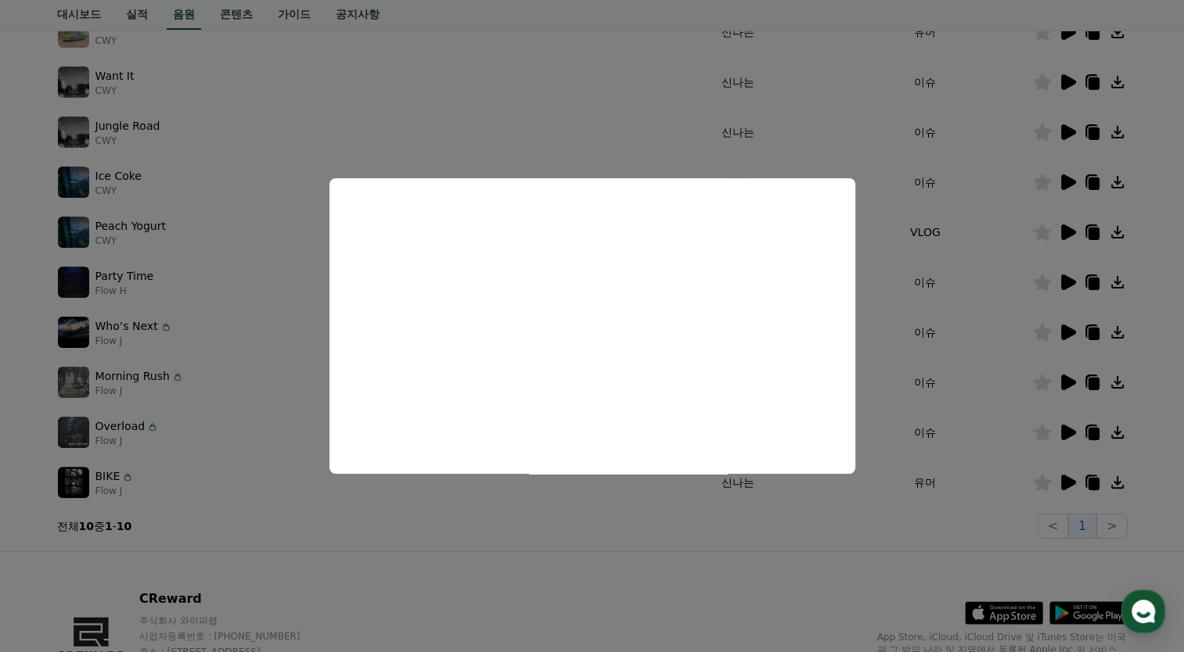
click at [1098, 436] on button "close modal" at bounding box center [592, 326] width 1184 height 652
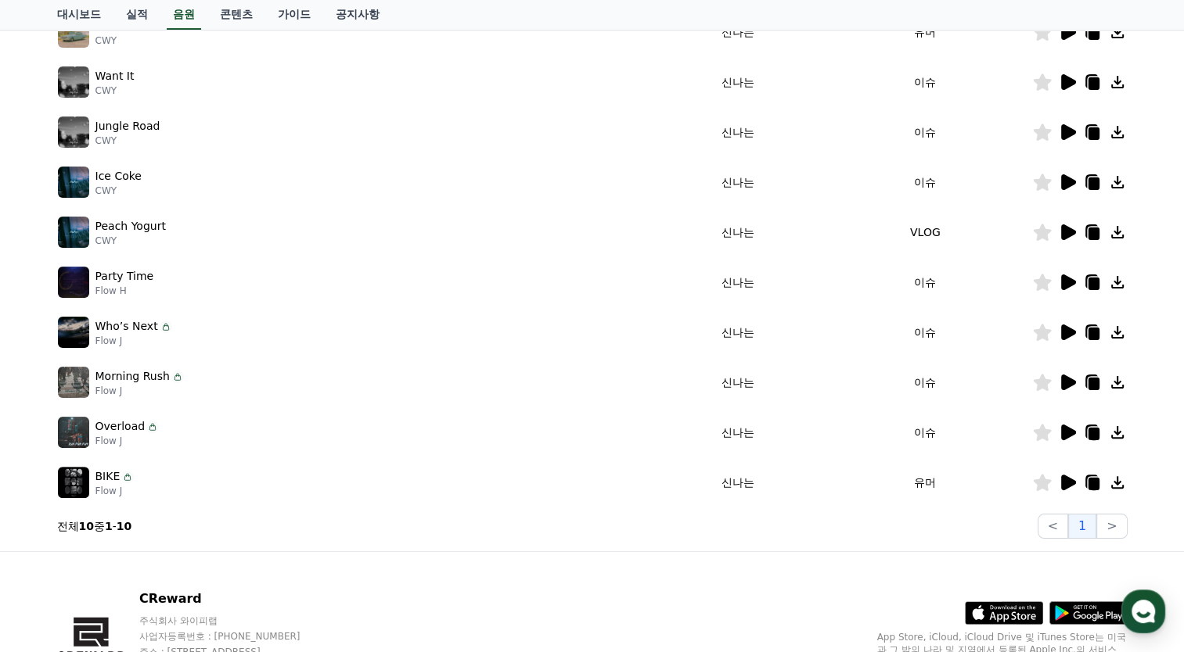
click at [1094, 428] on icon at bounding box center [1092, 434] width 11 height 13
